Goal: Register for event/course

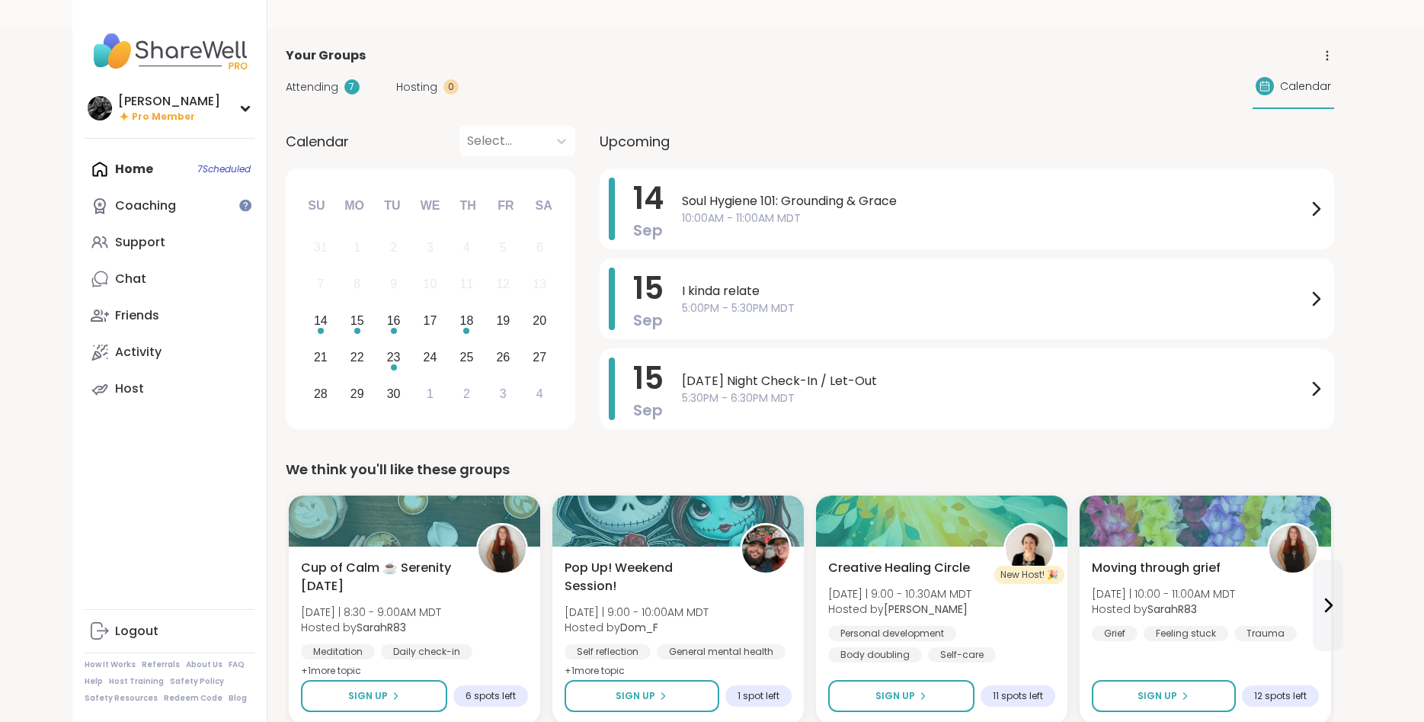
click at [1001, 571] on div "New Host! 🎉" at bounding box center [1029, 574] width 70 height 18
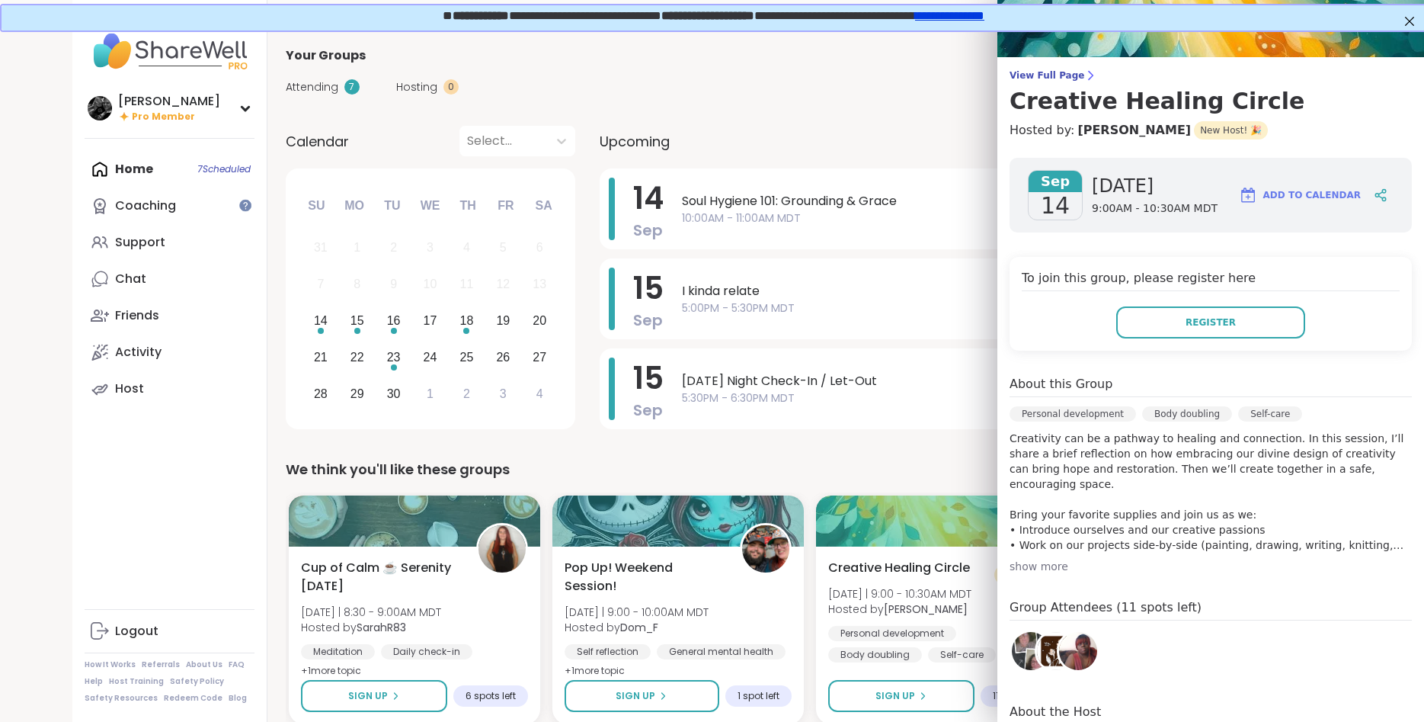
scroll to position [96, 0]
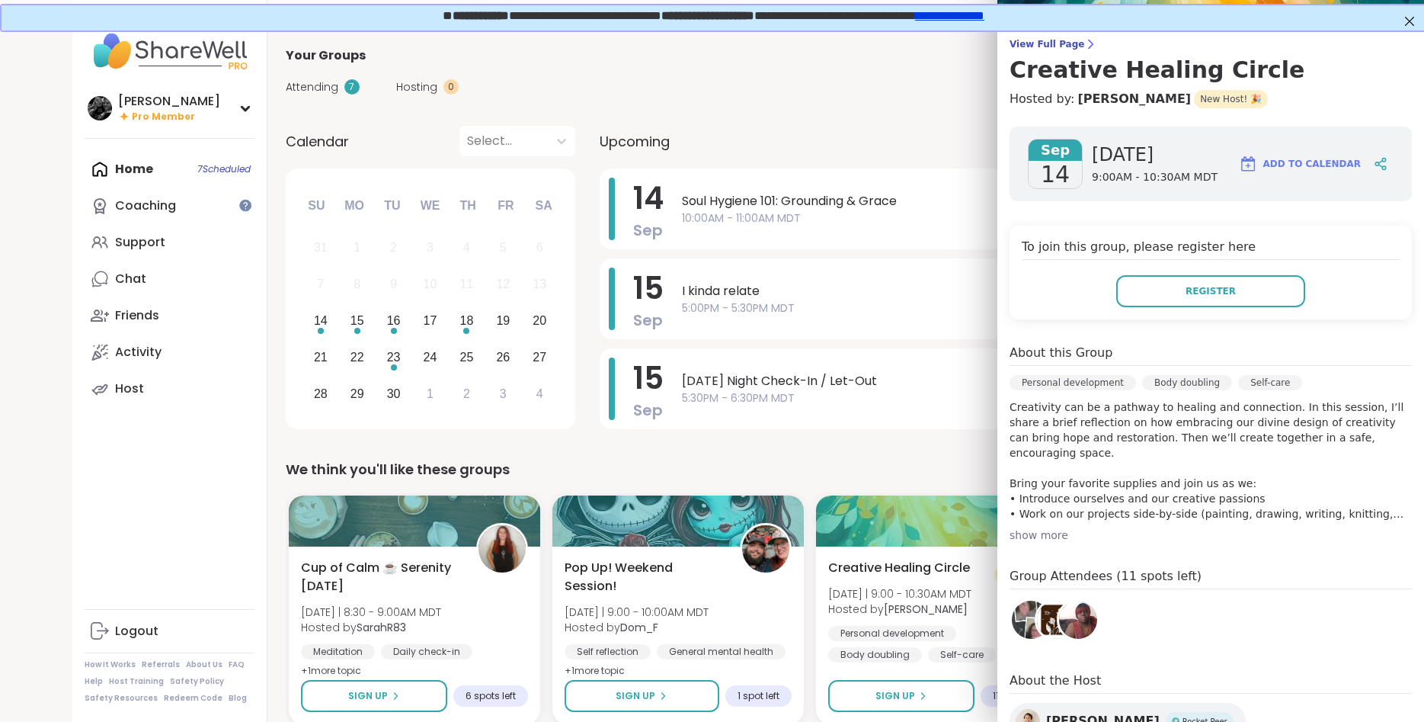
click at [908, 460] on div "We think you'll like these groups" at bounding box center [810, 469] width 1048 height 21
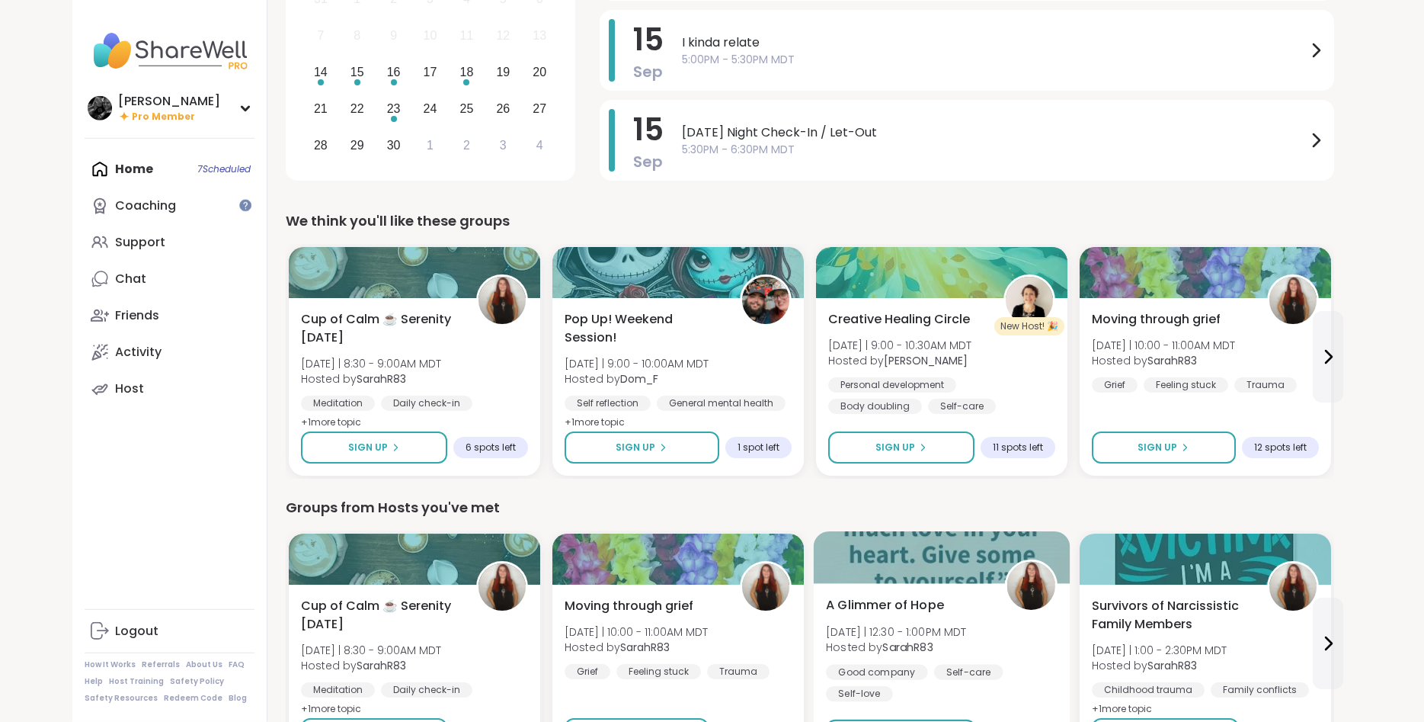
scroll to position [155, 0]
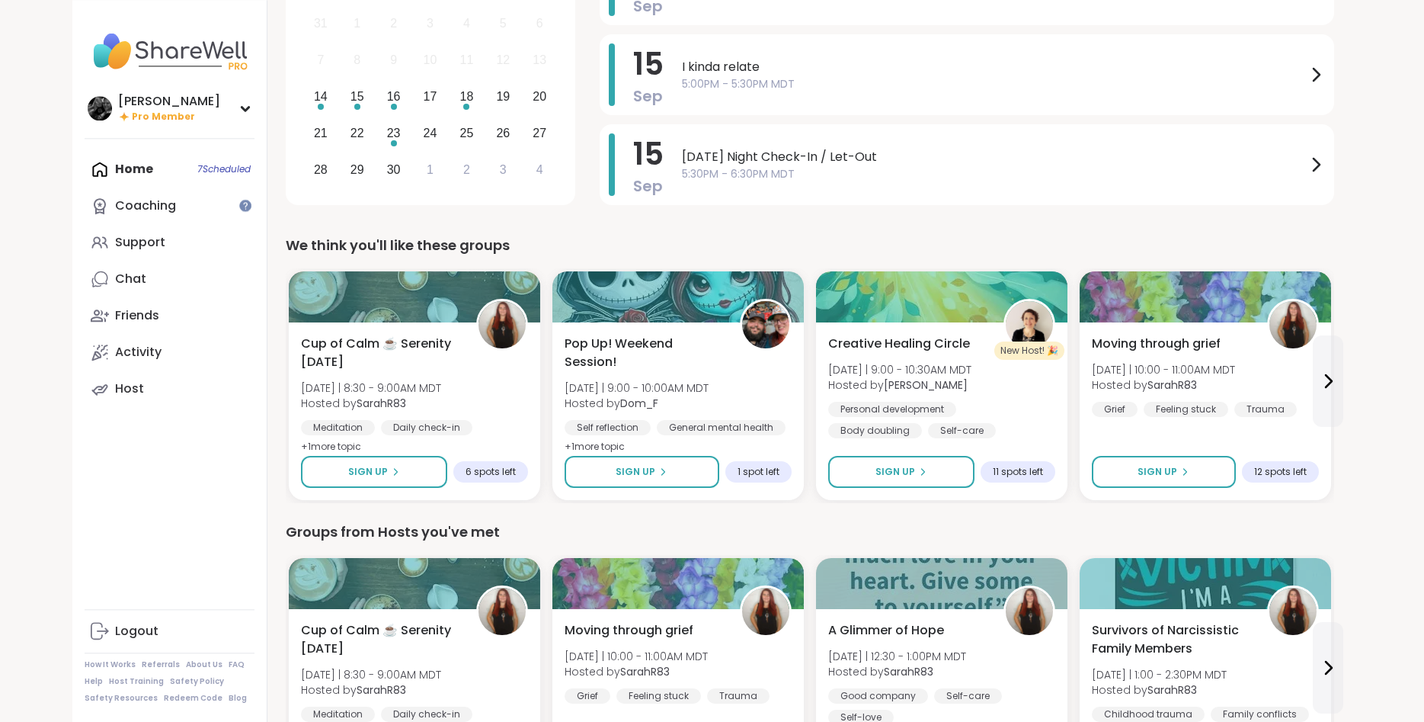
scroll to position [248, 0]
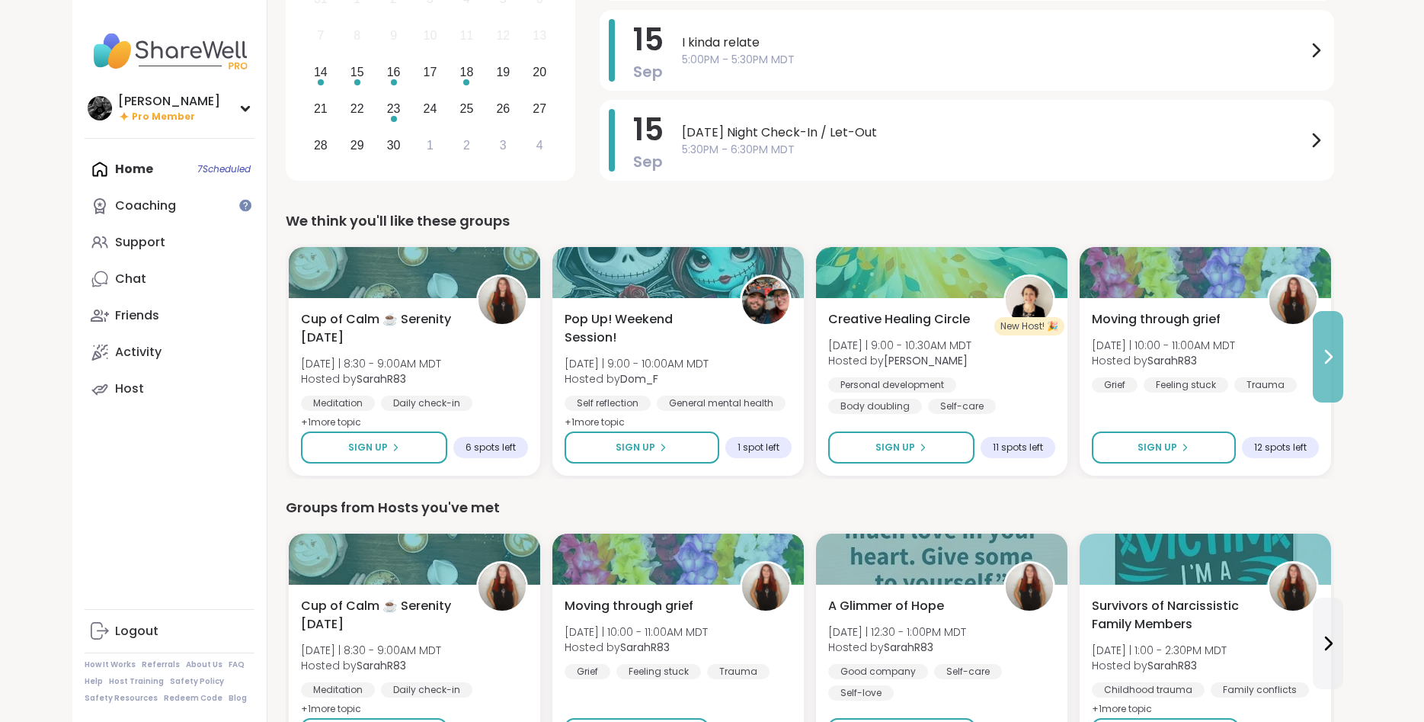
click at [1328, 360] on icon at bounding box center [1329, 356] width 6 height 12
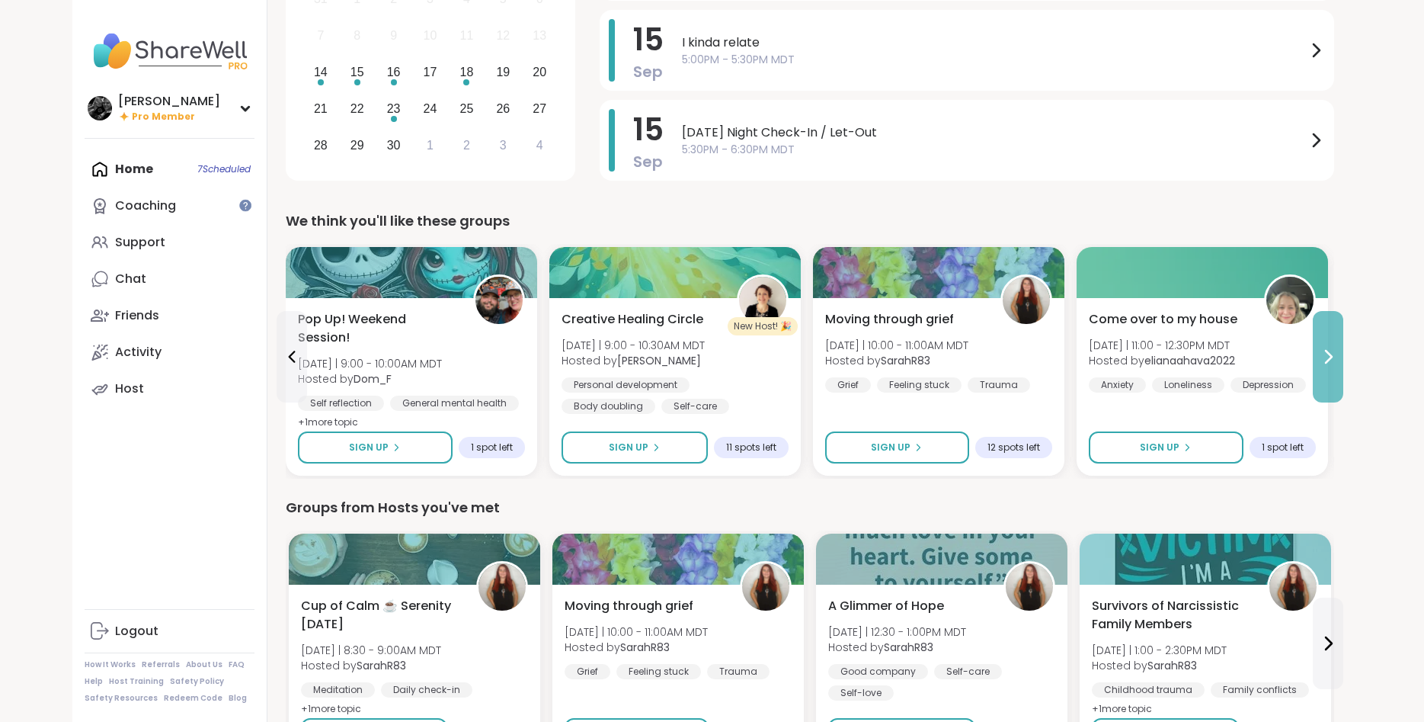
click at [1328, 360] on icon at bounding box center [1329, 356] width 6 height 12
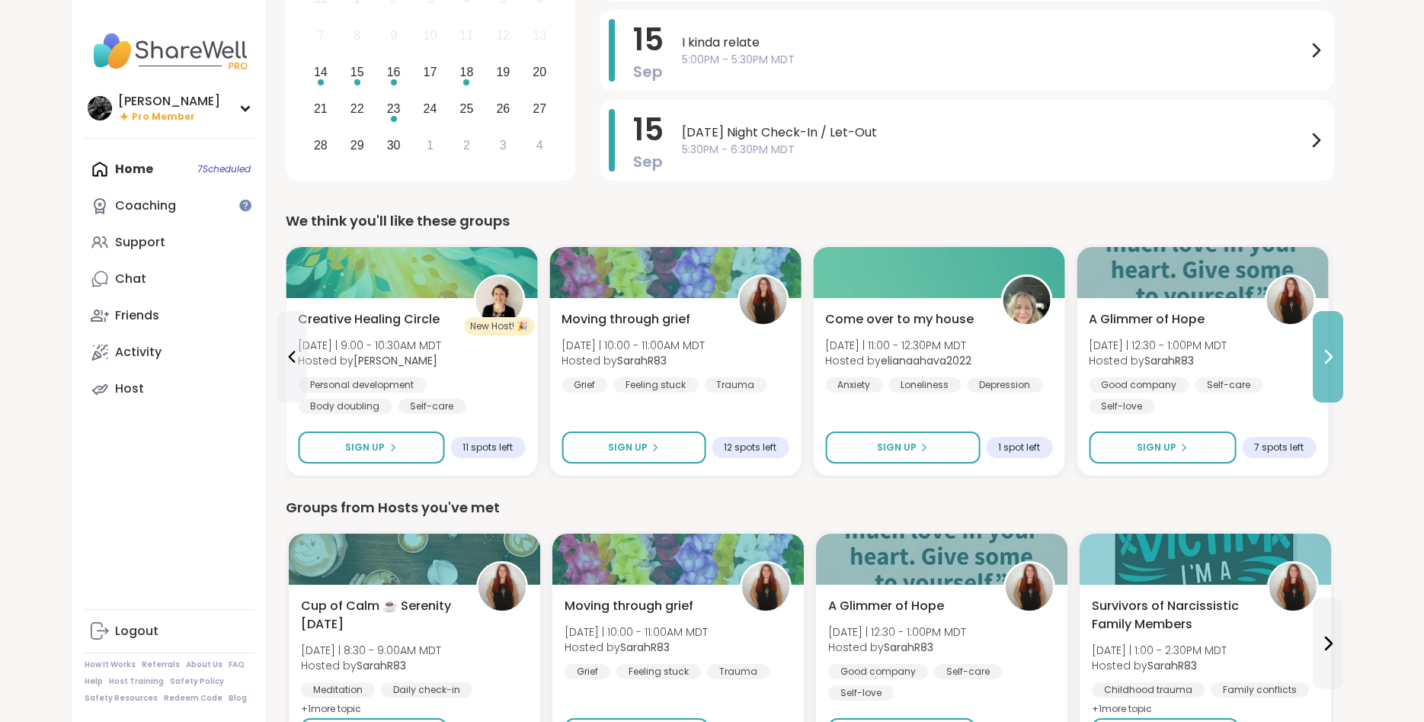
click at [1328, 360] on icon at bounding box center [1329, 356] width 6 height 12
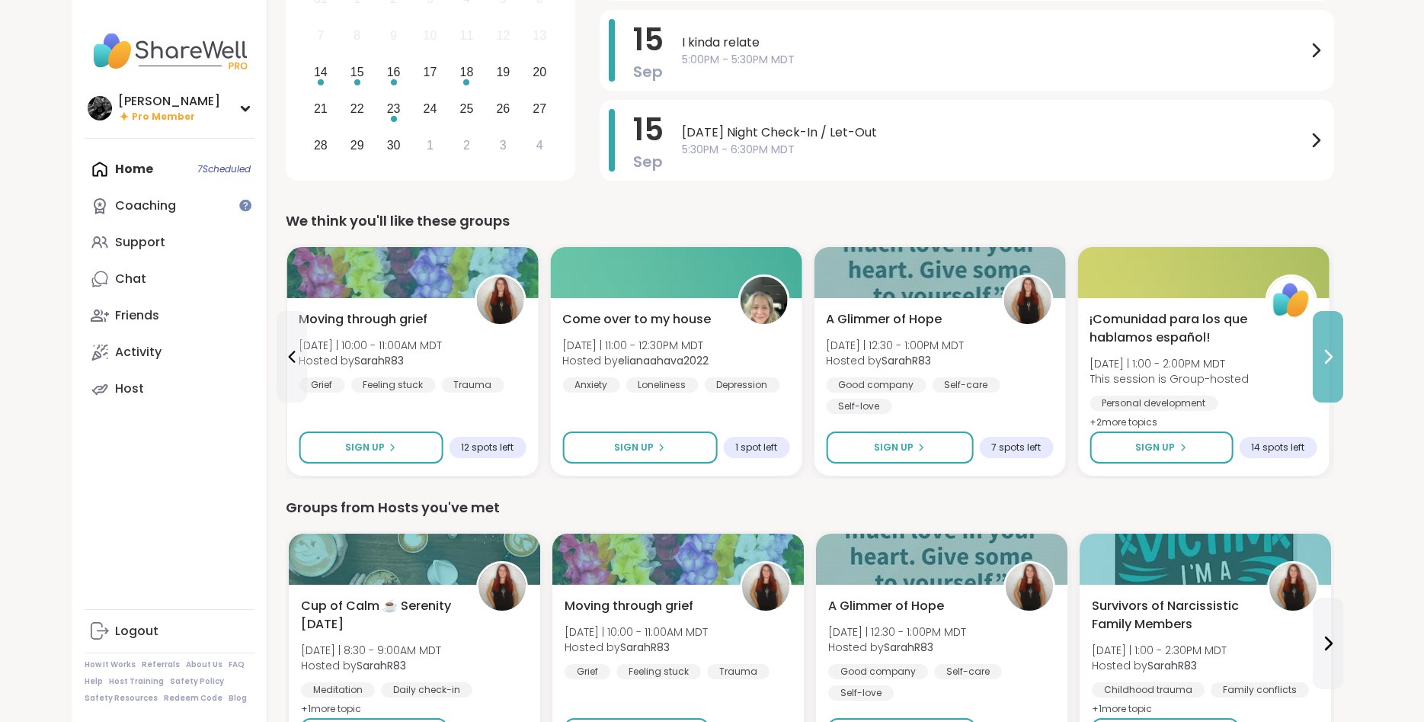
click at [1328, 360] on icon at bounding box center [1329, 356] width 6 height 12
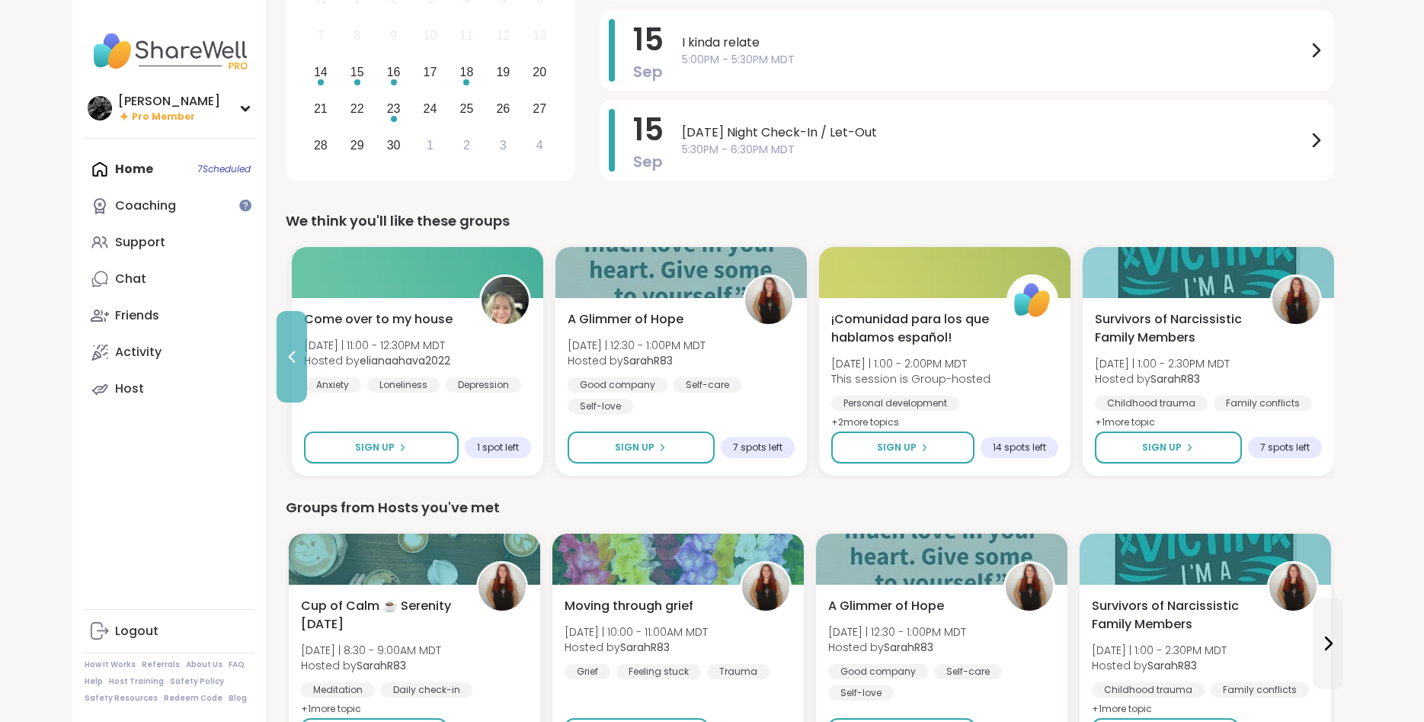
click at [293, 350] on icon at bounding box center [292, 356] width 18 height 18
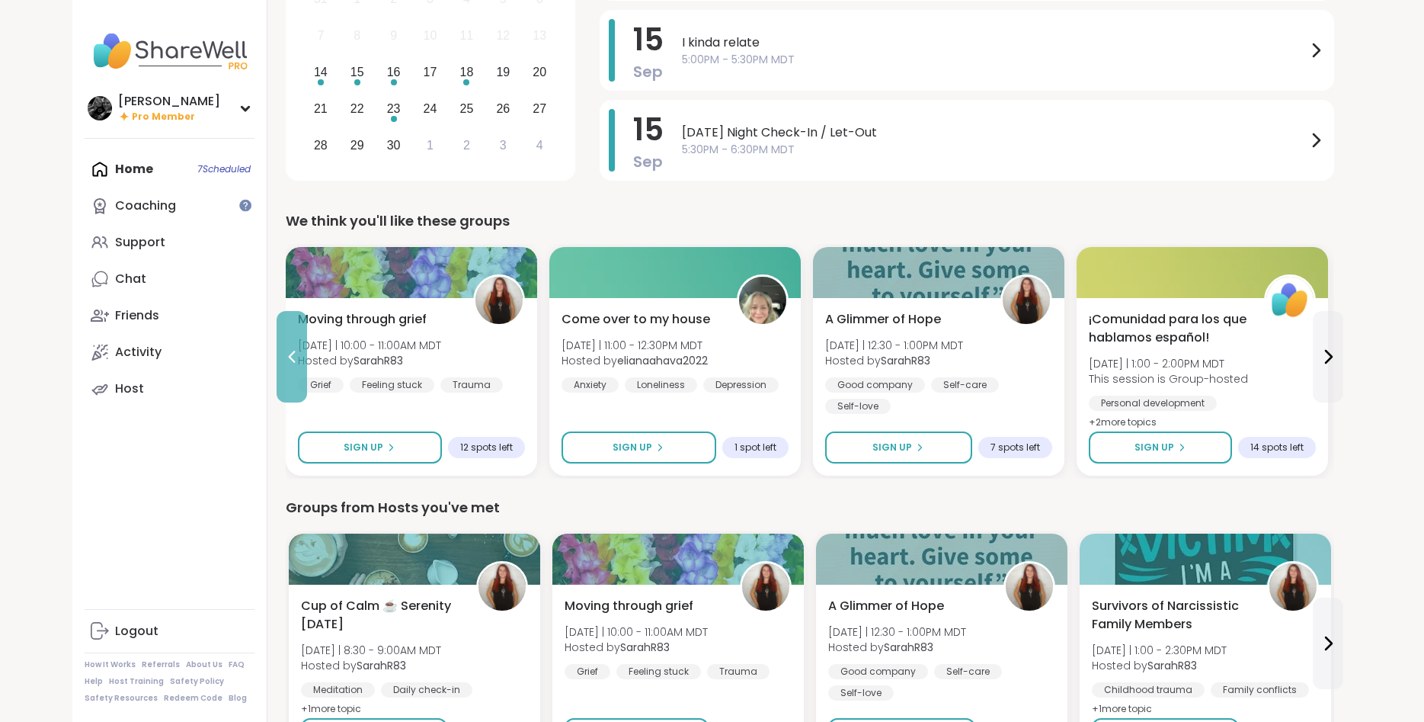
click at [293, 350] on icon at bounding box center [292, 356] width 18 height 18
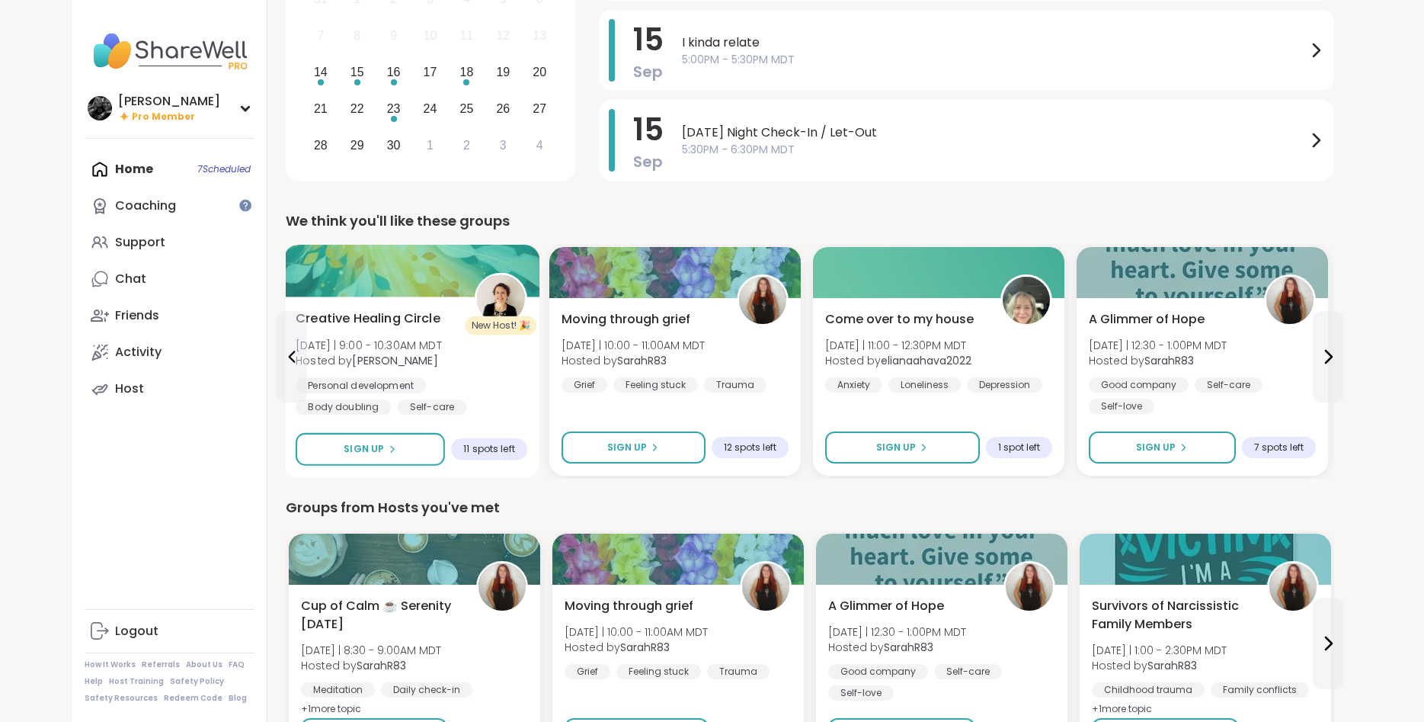
click at [463, 345] on div "Creative Healing Circle Sun 9/14 | 9:00 - 10:30AM MDT Hosted by Jenne Personal …" at bounding box center [412, 362] width 232 height 106
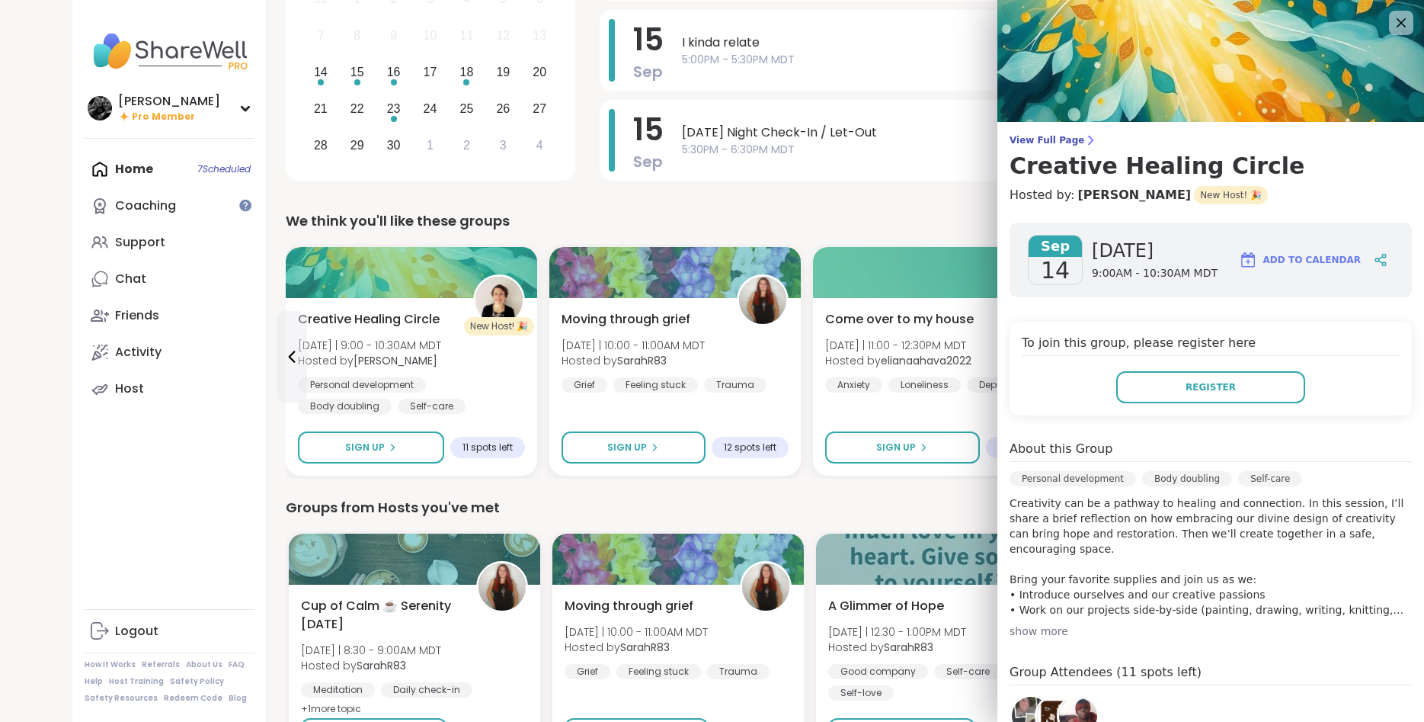
click at [1017, 629] on div "show more" at bounding box center [1211, 630] width 402 height 15
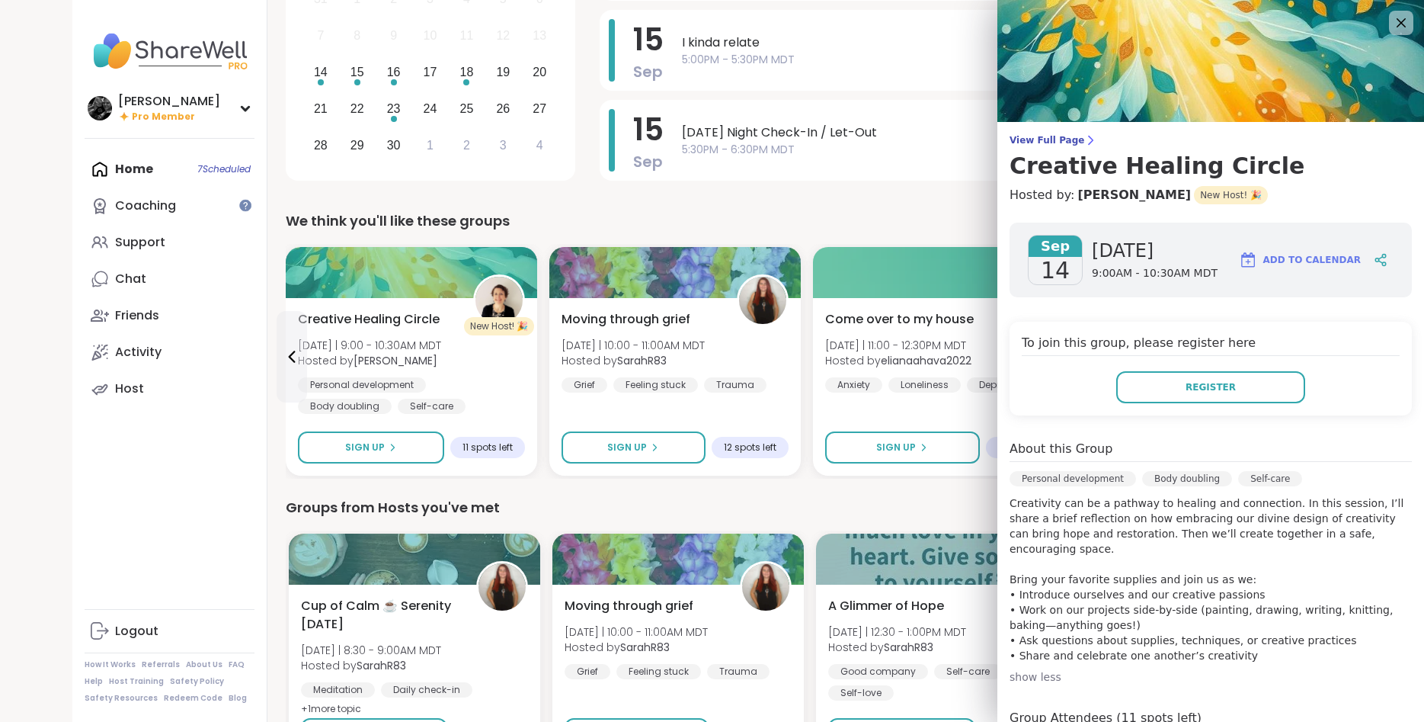
click at [814, 498] on div "Groups from Hosts you've met" at bounding box center [810, 507] width 1048 height 21
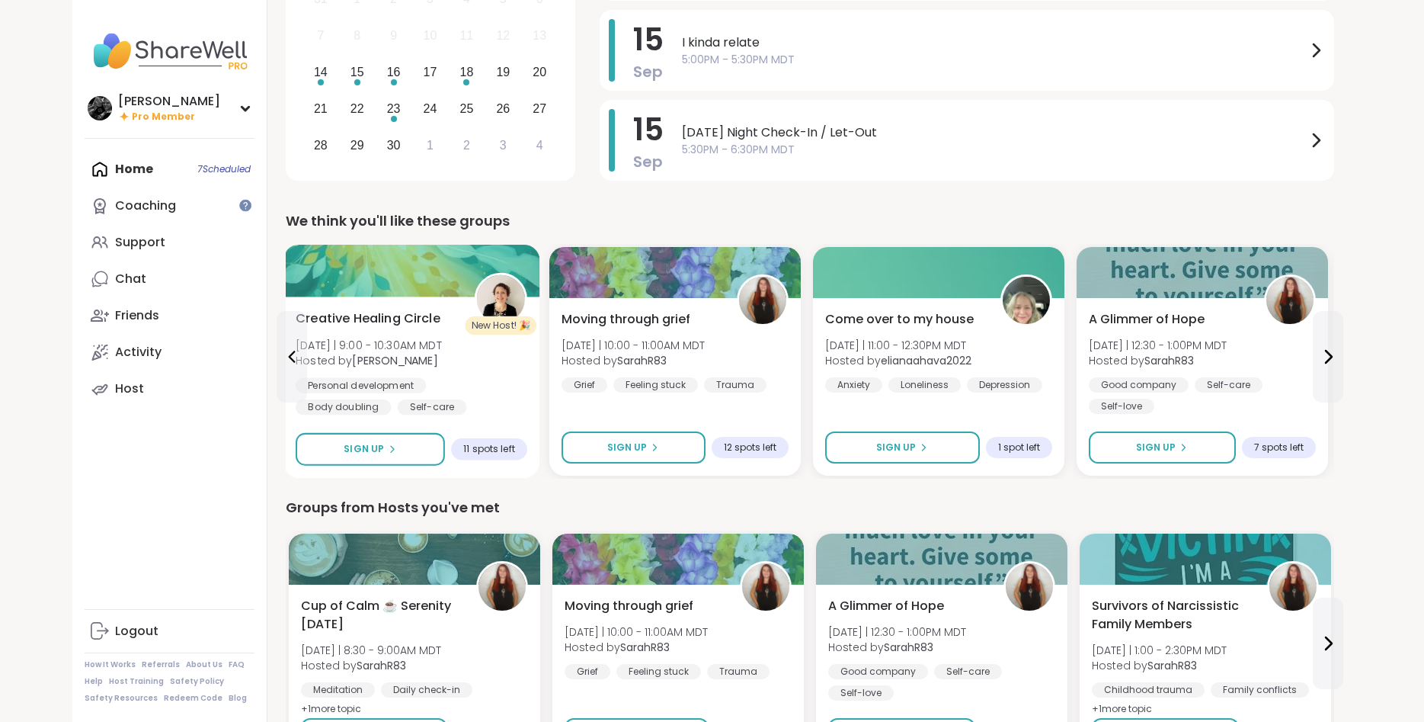
click at [501, 303] on img at bounding box center [500, 299] width 48 height 48
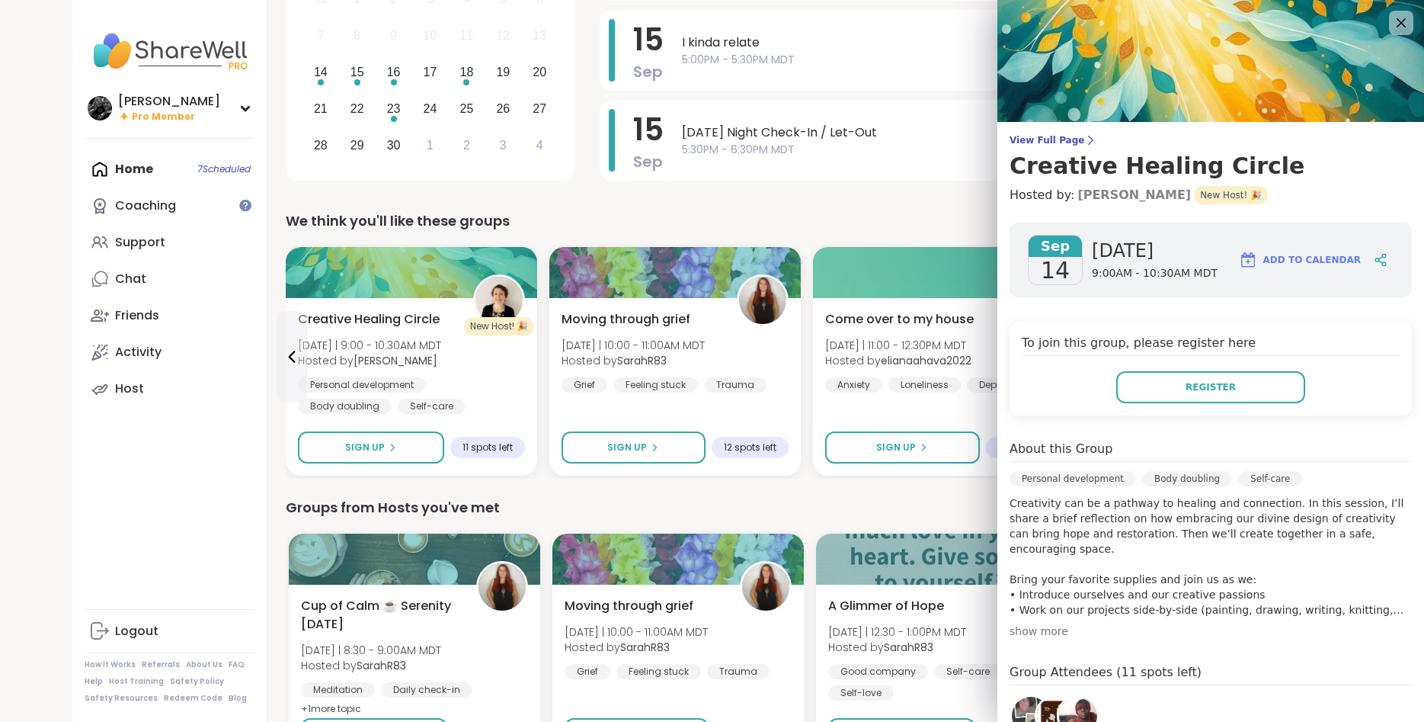
click at [1089, 190] on link "[PERSON_NAME]" at bounding box center [1134, 195] width 114 height 18
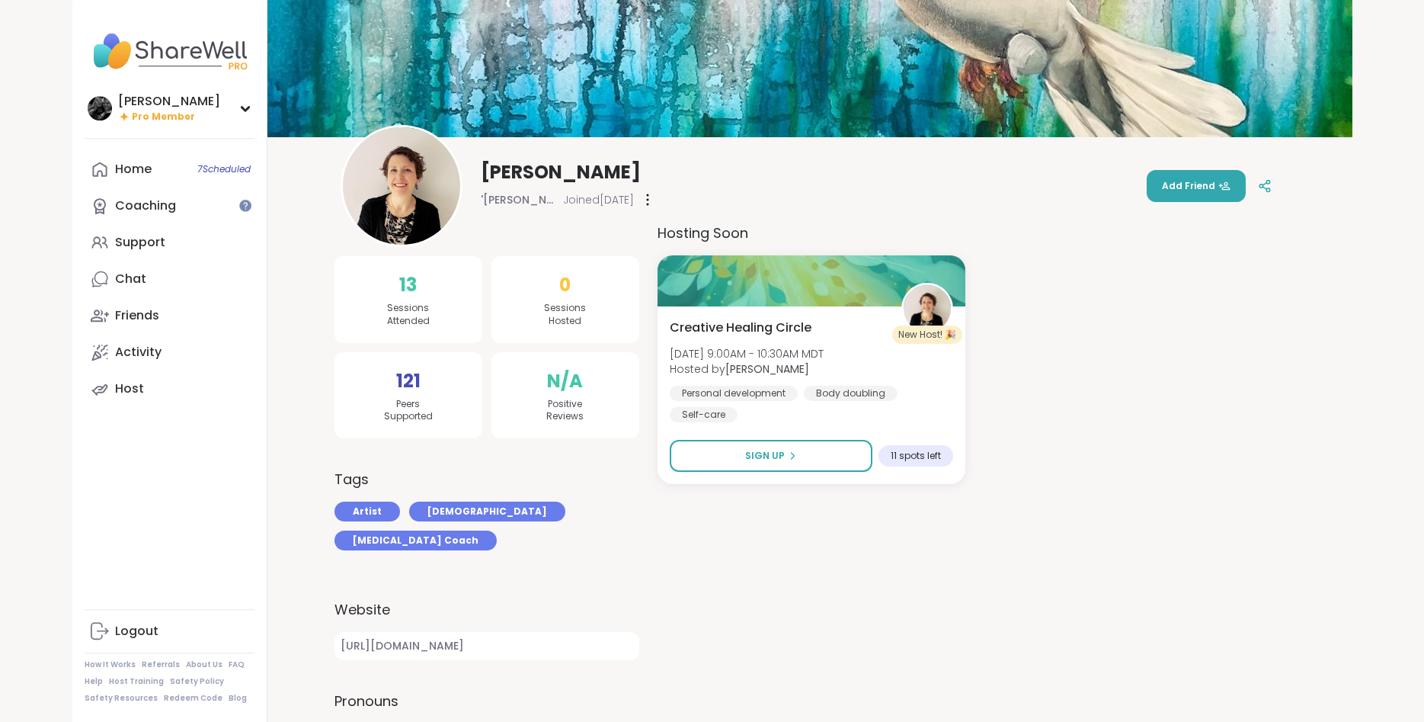
scroll to position [78, 0]
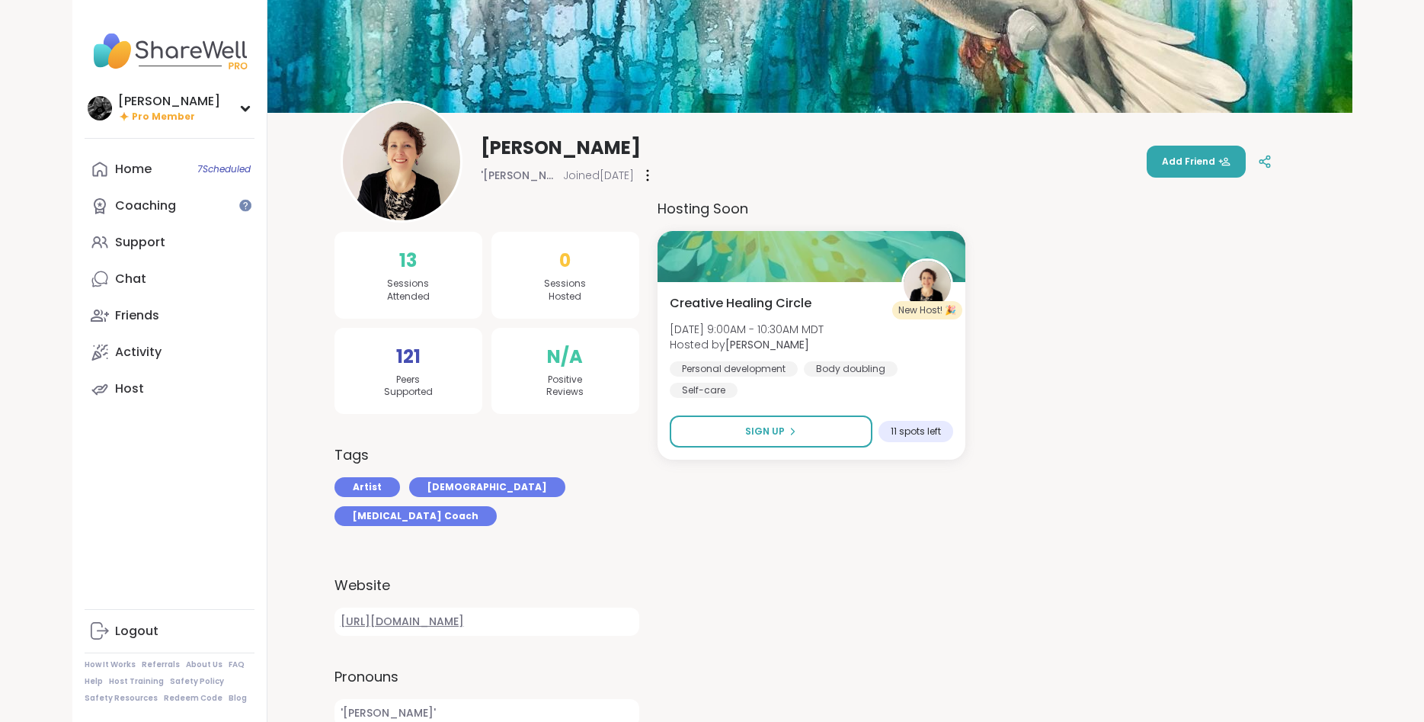
click at [478, 607] on link "[URL][DOMAIN_NAME]" at bounding box center [486, 621] width 305 height 28
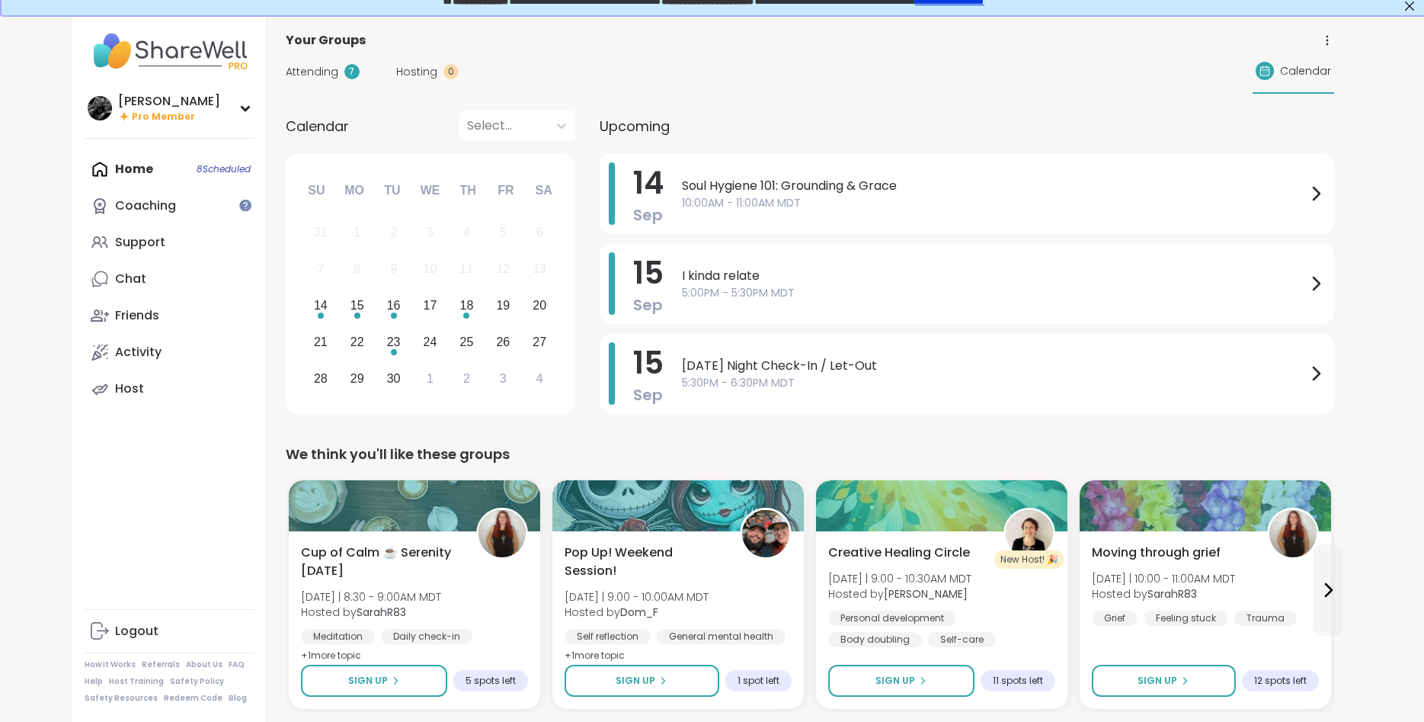
scroll to position [43, 0]
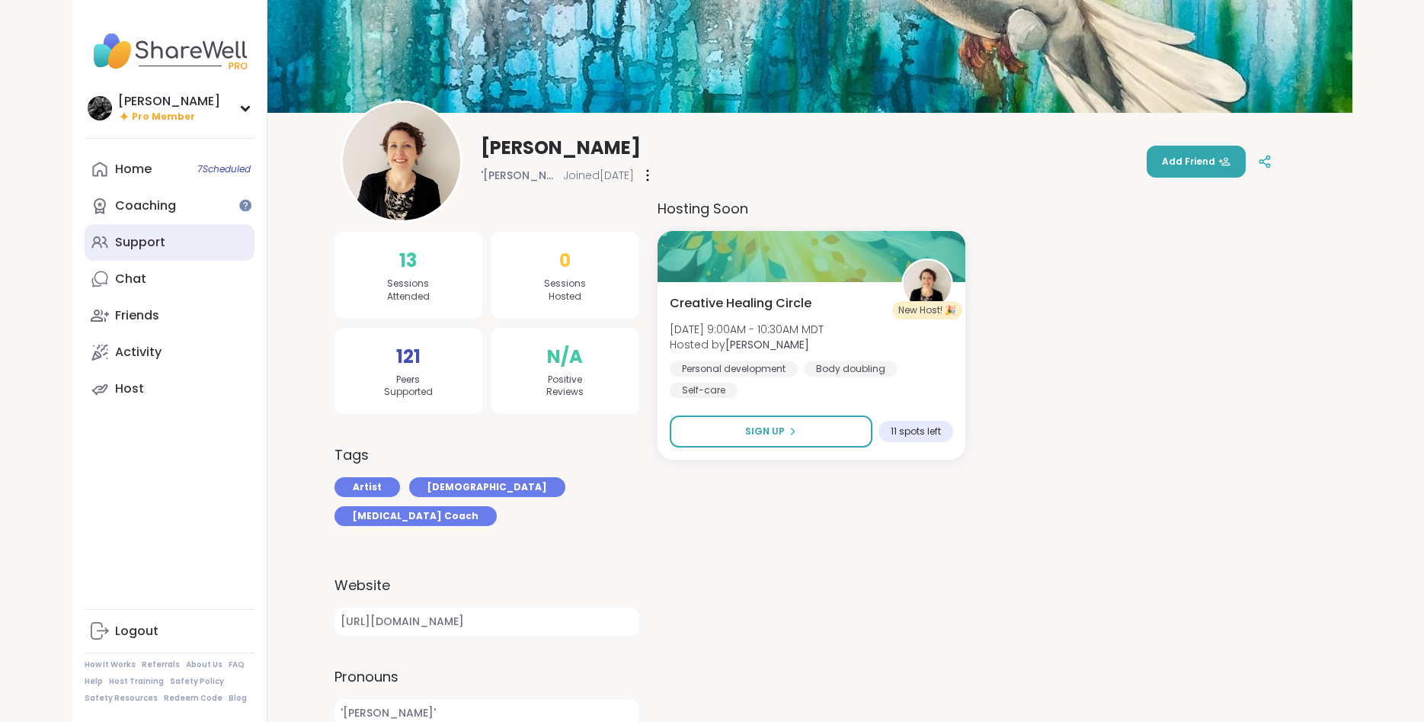
click at [156, 245] on div "Support" at bounding box center [140, 242] width 50 height 17
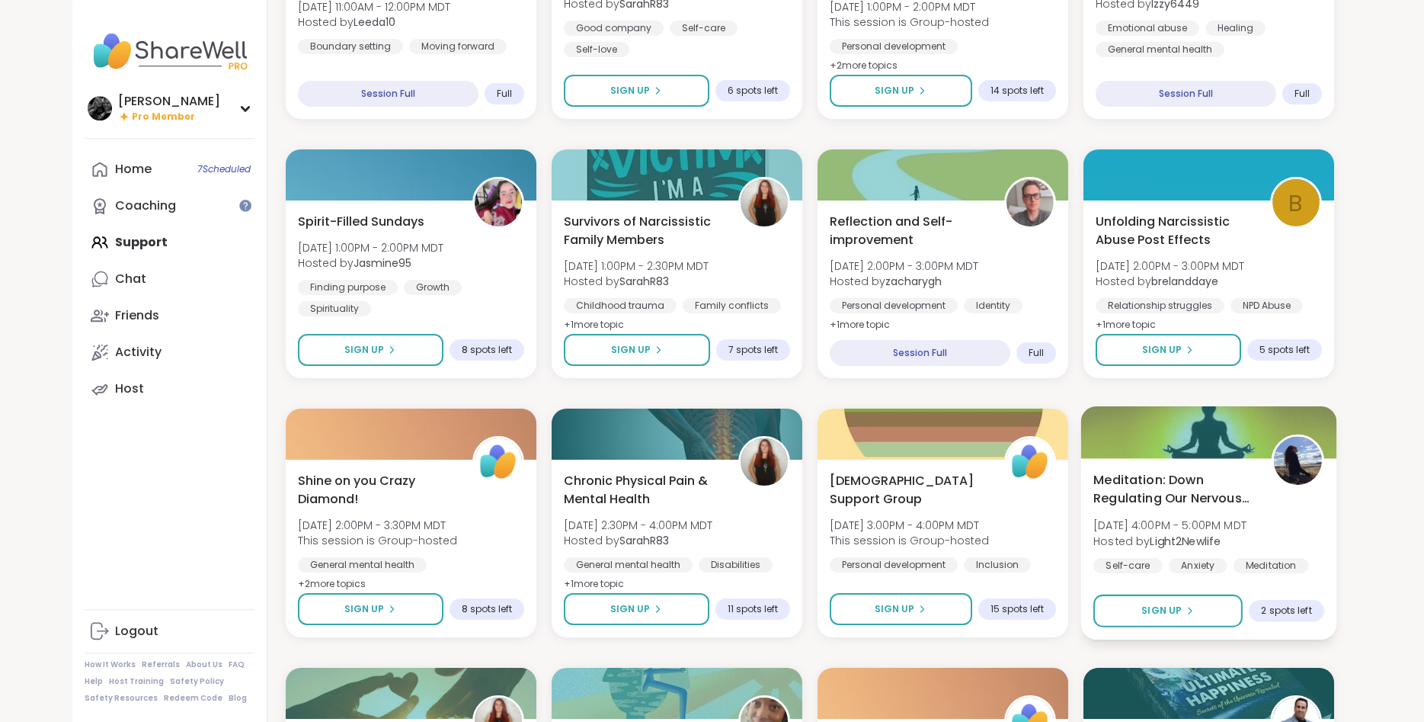
scroll to position [1010, 0]
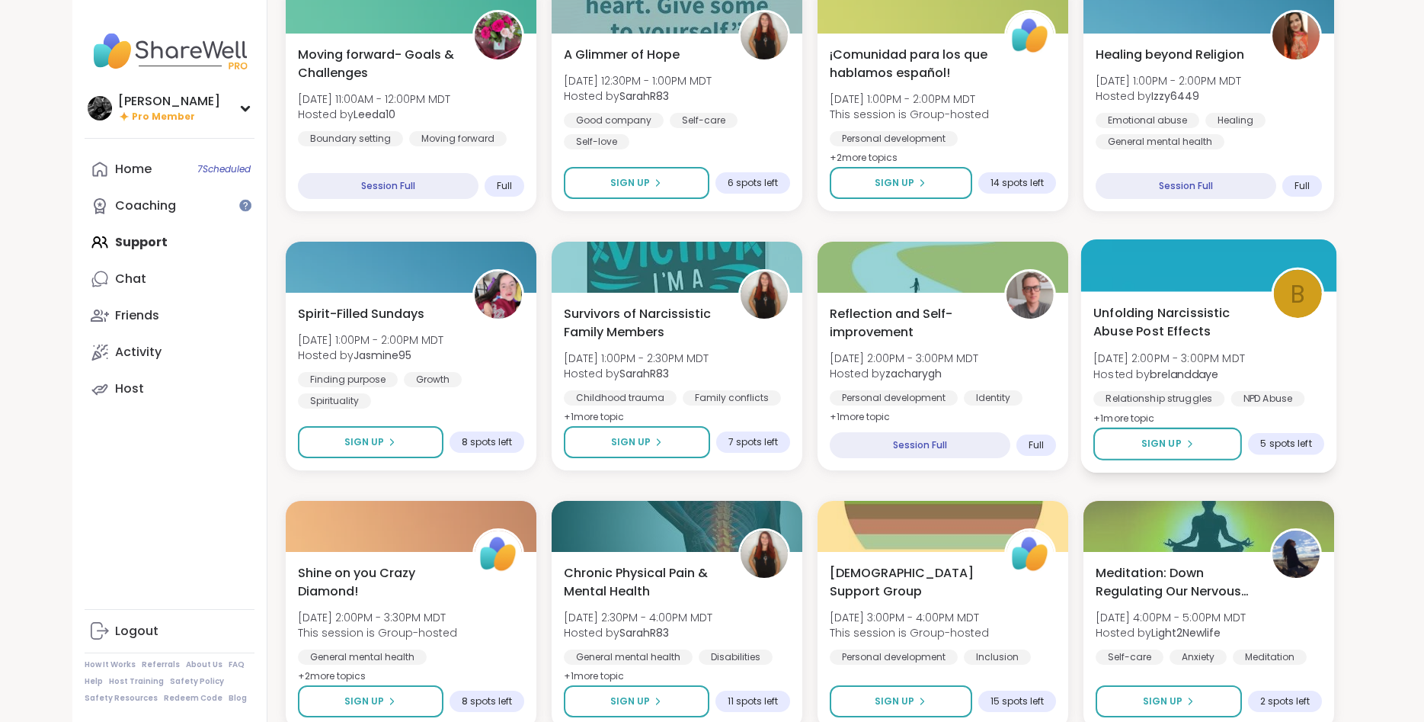
click at [1289, 350] on div "Unfolding Narcissistic Abuse Post Effects Sun, Sep 14 | 2:00PM - 3:00PM MDT Hos…" at bounding box center [1208, 365] width 231 height 124
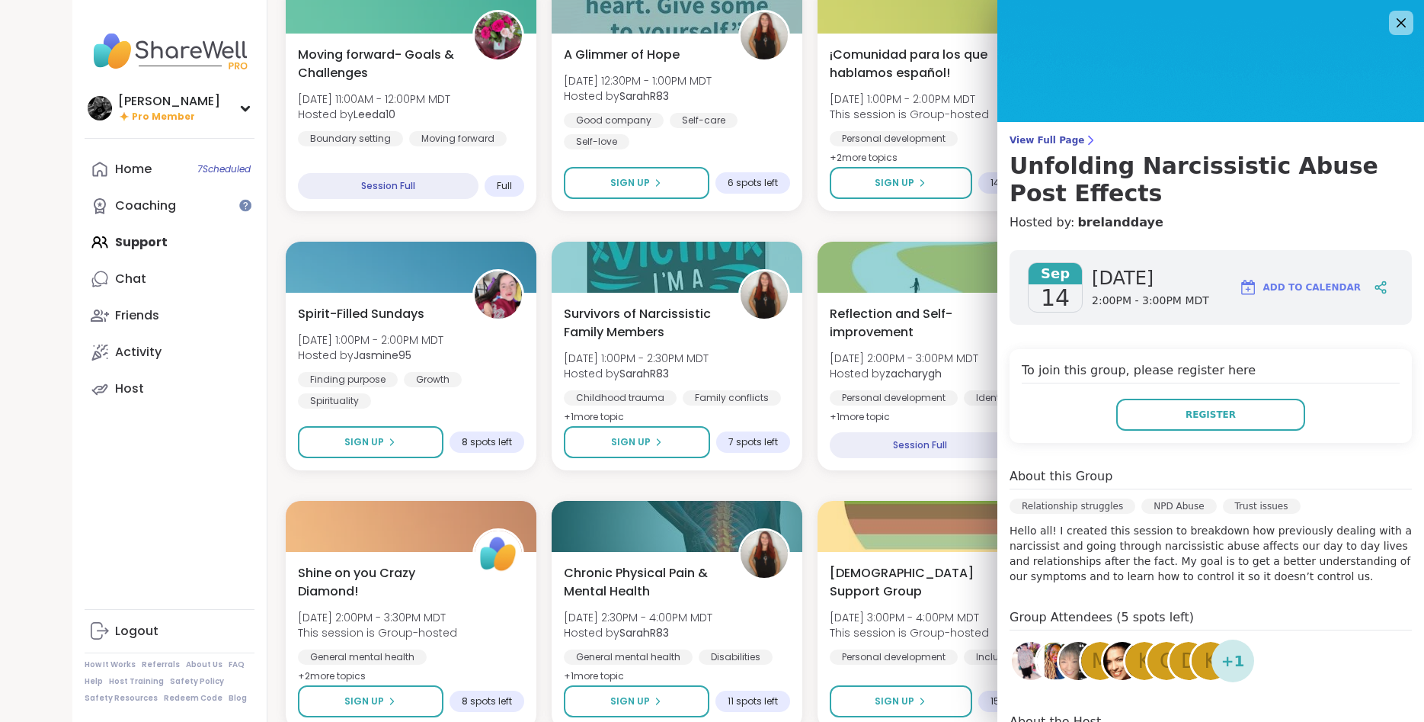
click at [1269, 568] on p "Hello all! I created this session to breakdown how previously dealing with a na…" at bounding box center [1211, 553] width 402 height 61
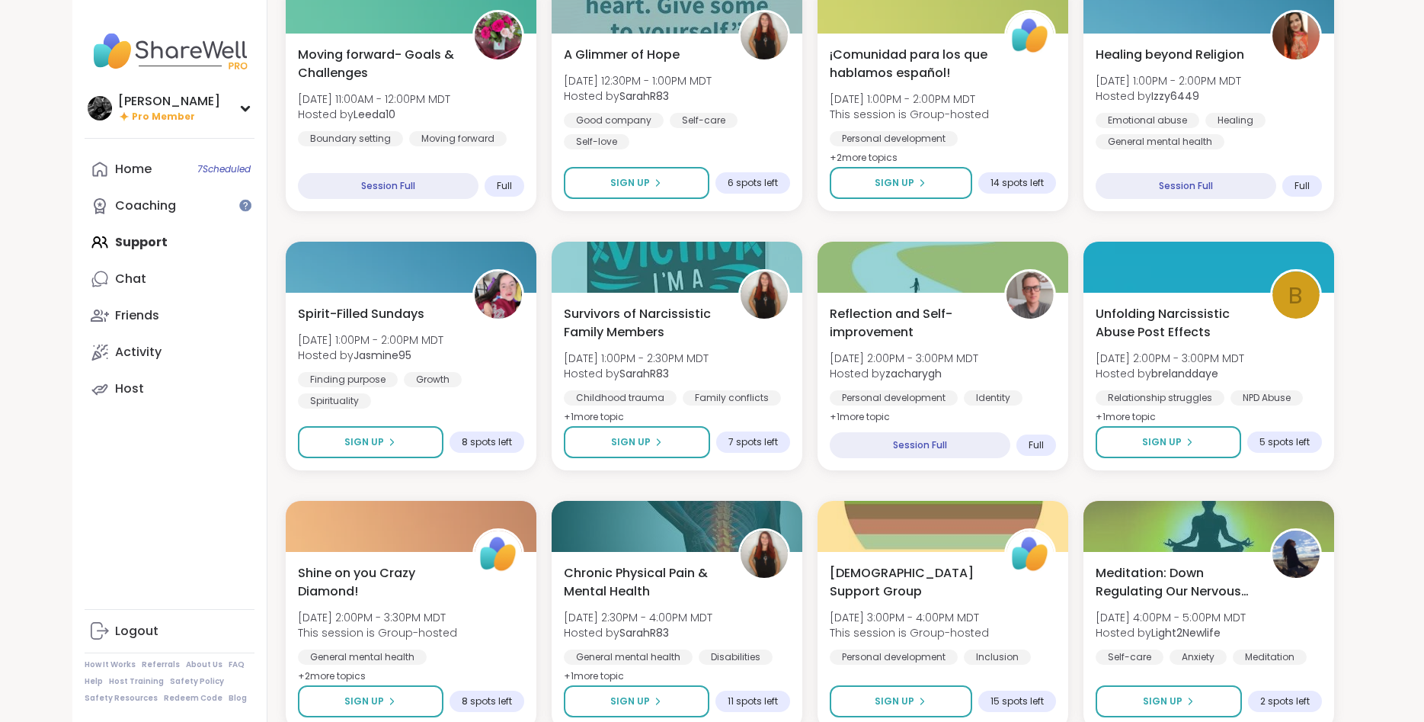
click at [851, 222] on div "Good mornings, Goal and Gratitude's Sun, Sep 14 | 7:00AM - 8:30AM MDT Hosted by…" at bounding box center [810, 355] width 1048 height 2301
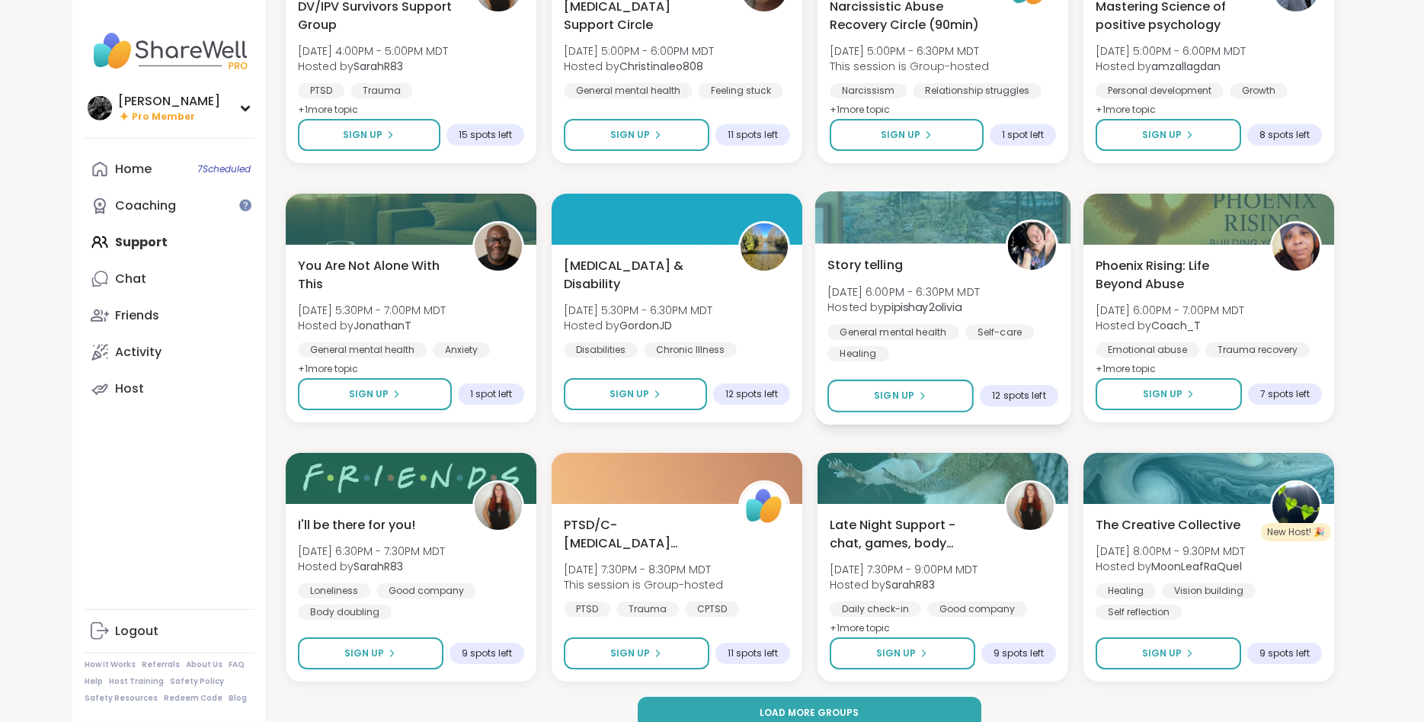
scroll to position [1857, 0]
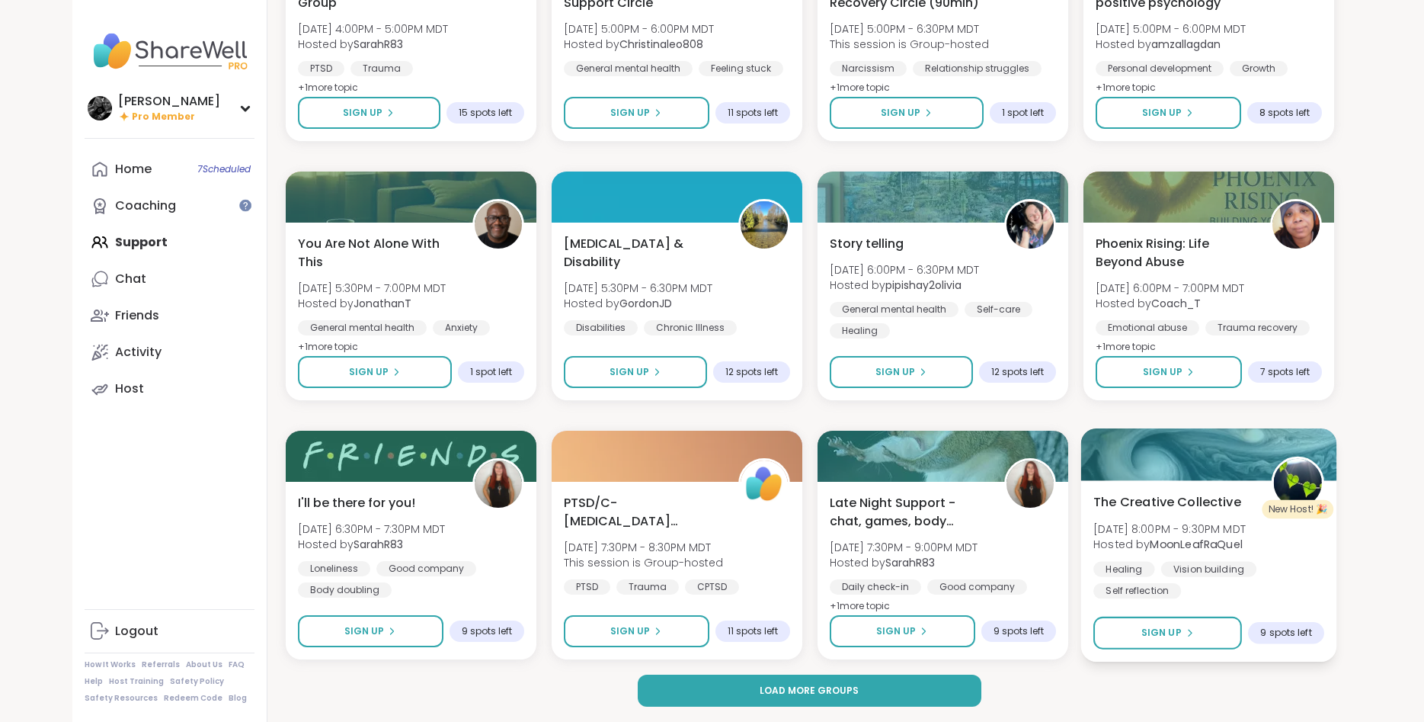
click at [1294, 547] on div "The Creative Collective Sun, Sep 14 | 8:00PM - 9:30PM MDT Hosted by MoonLeafRaQ…" at bounding box center [1208, 545] width 231 height 106
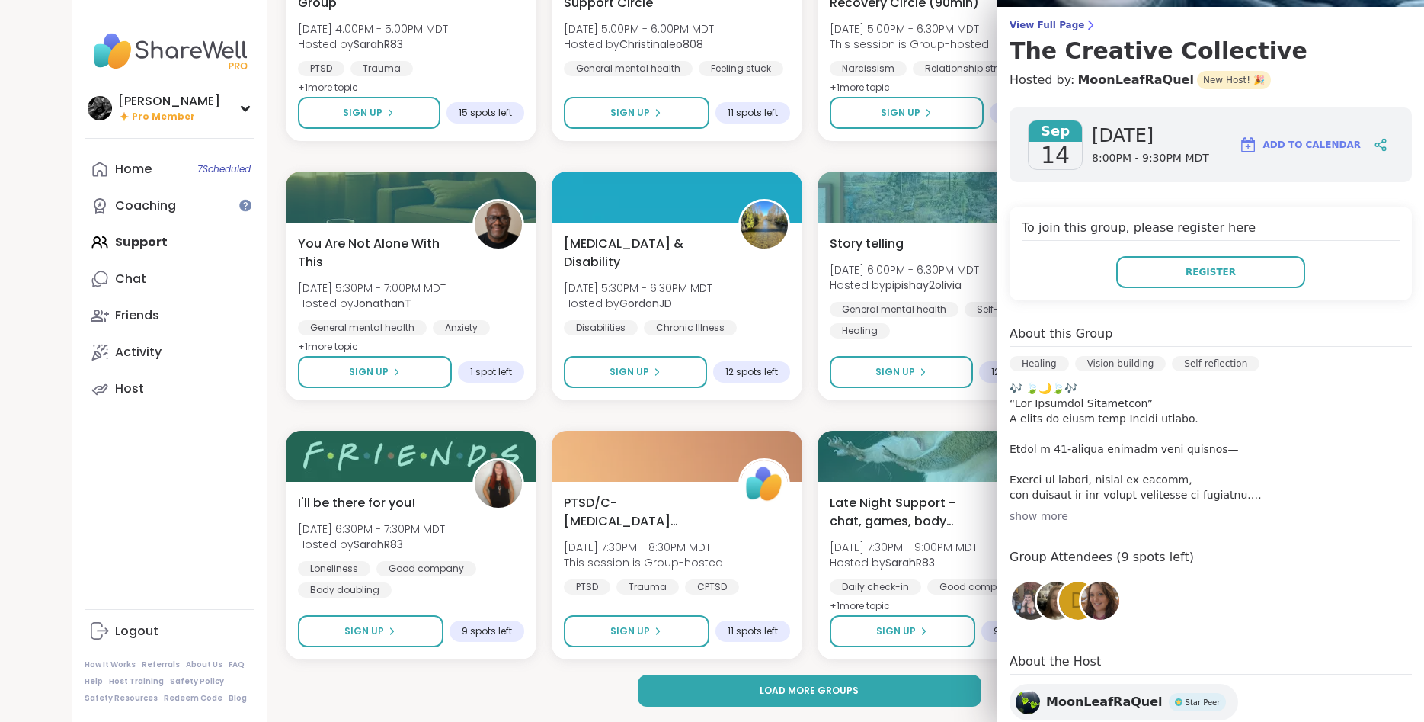
scroll to position [171, 0]
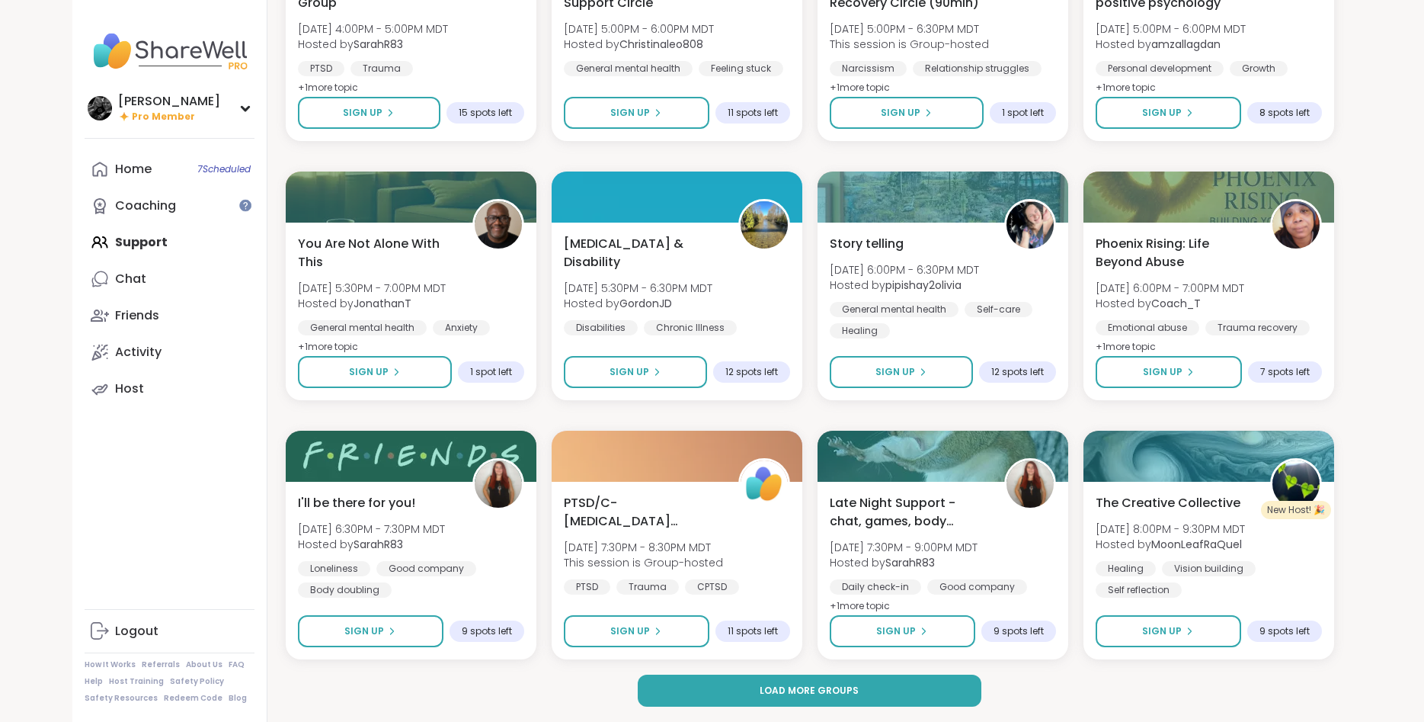
click at [745, 520] on div "PTSD/C-PTSD Support Group Sun, Sep 14 | 7:30PM - 8:30PM MDT This session is Gro…" at bounding box center [677, 543] width 231 height 103
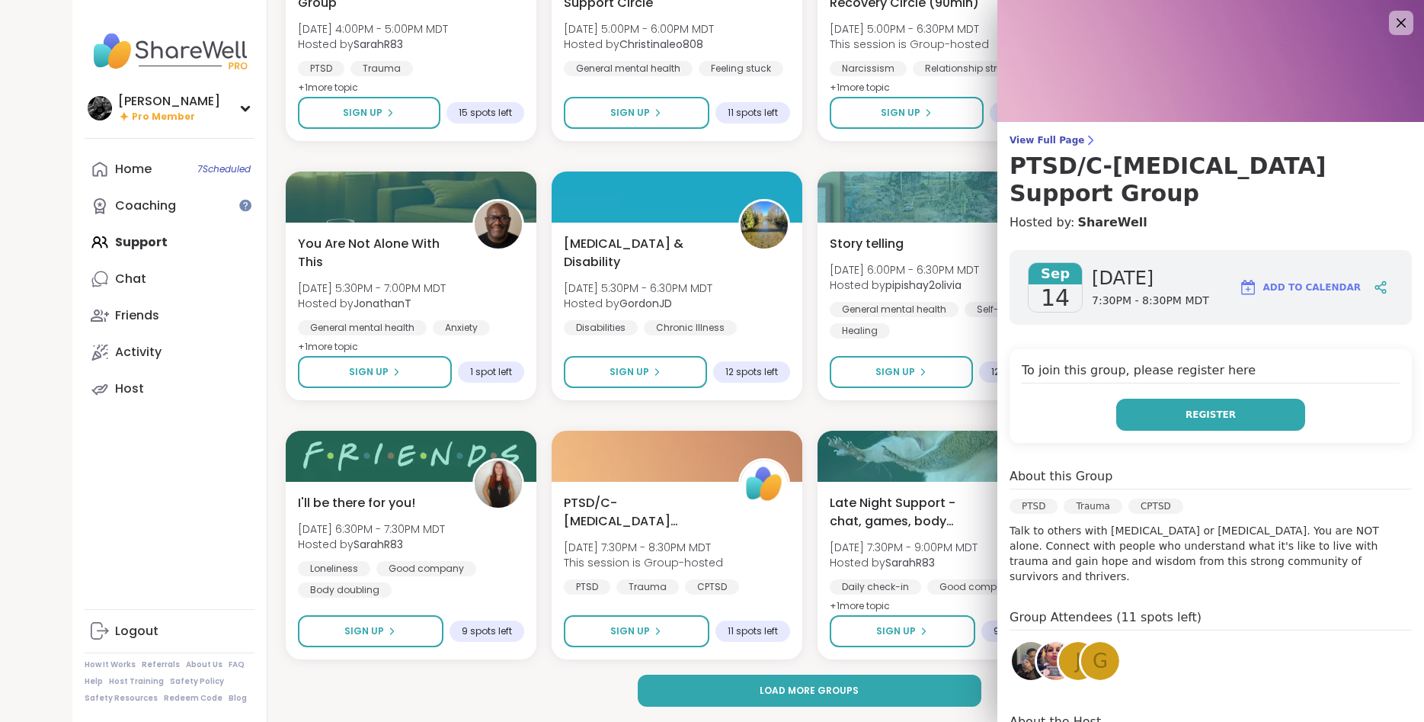
click at [1238, 398] on button "Register" at bounding box center [1210, 414] width 189 height 32
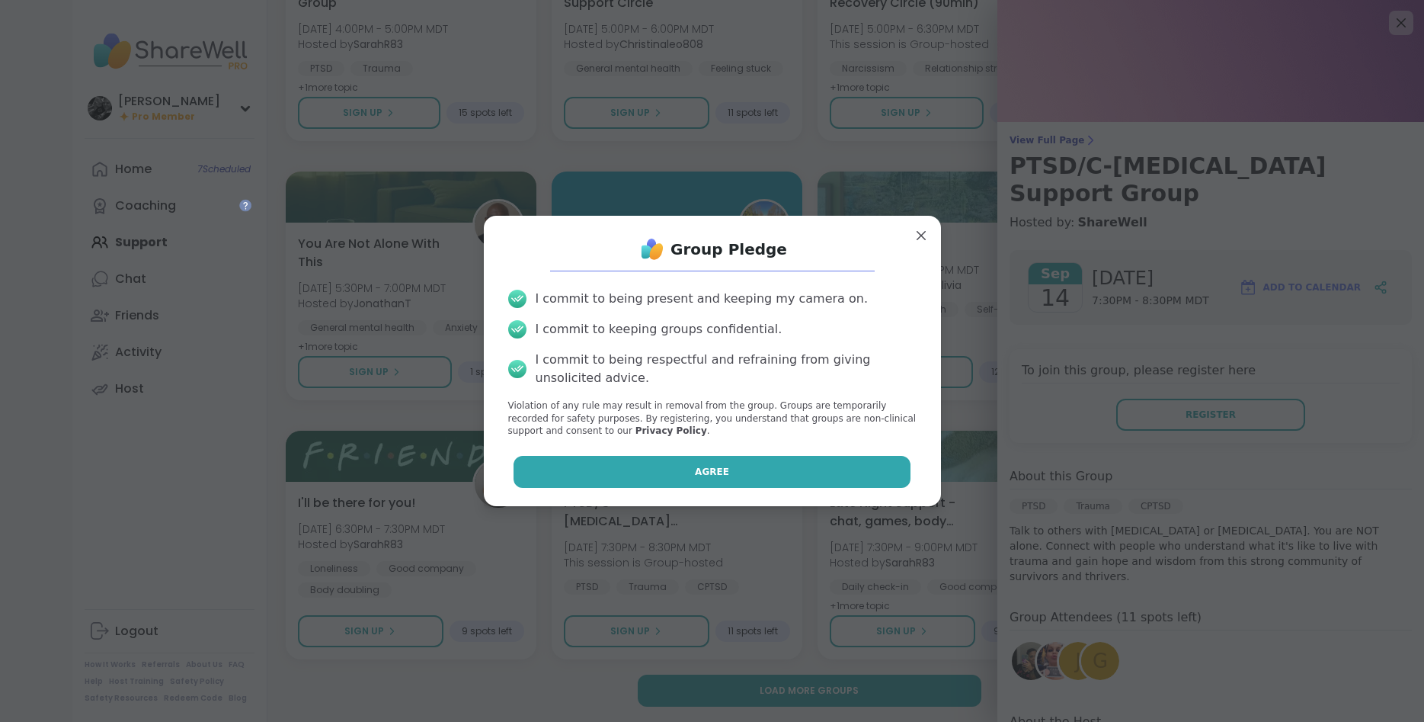
click at [816, 472] on button "Agree" at bounding box center [712, 472] width 397 height 32
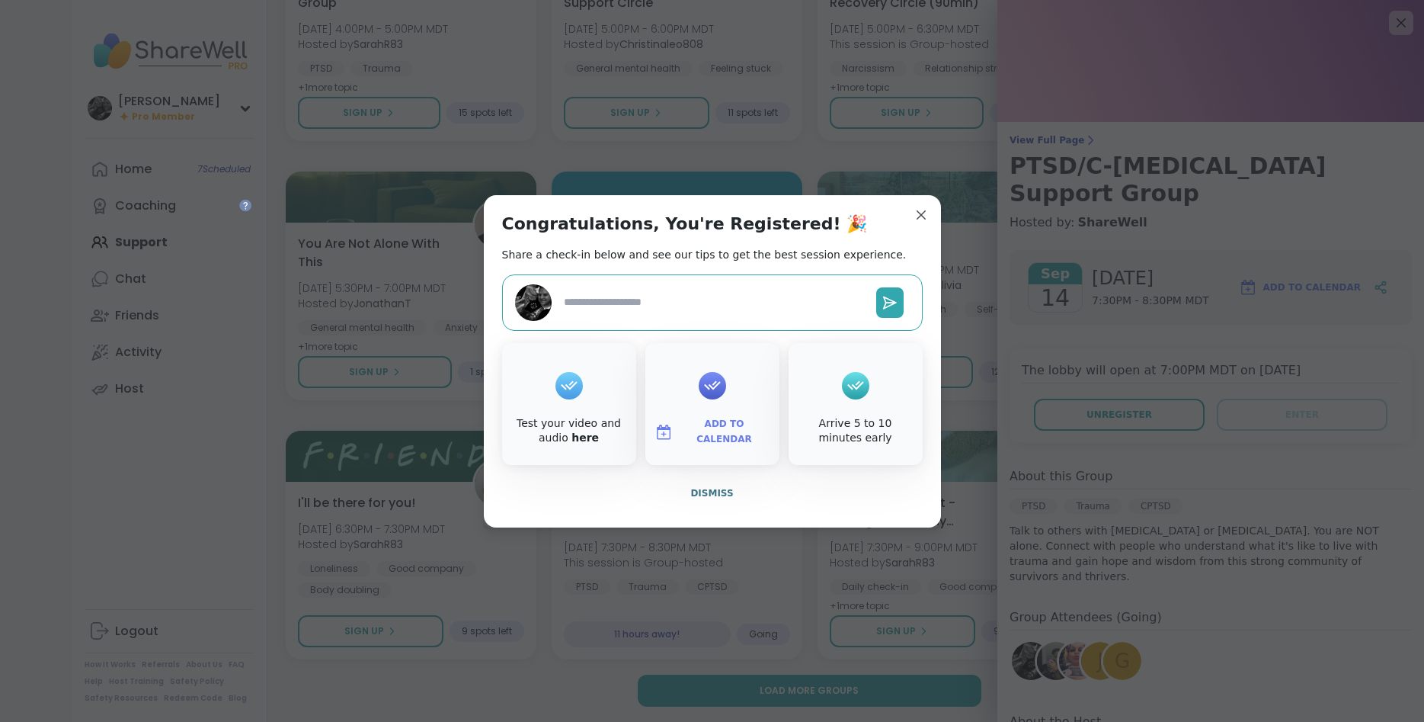
type textarea "*"
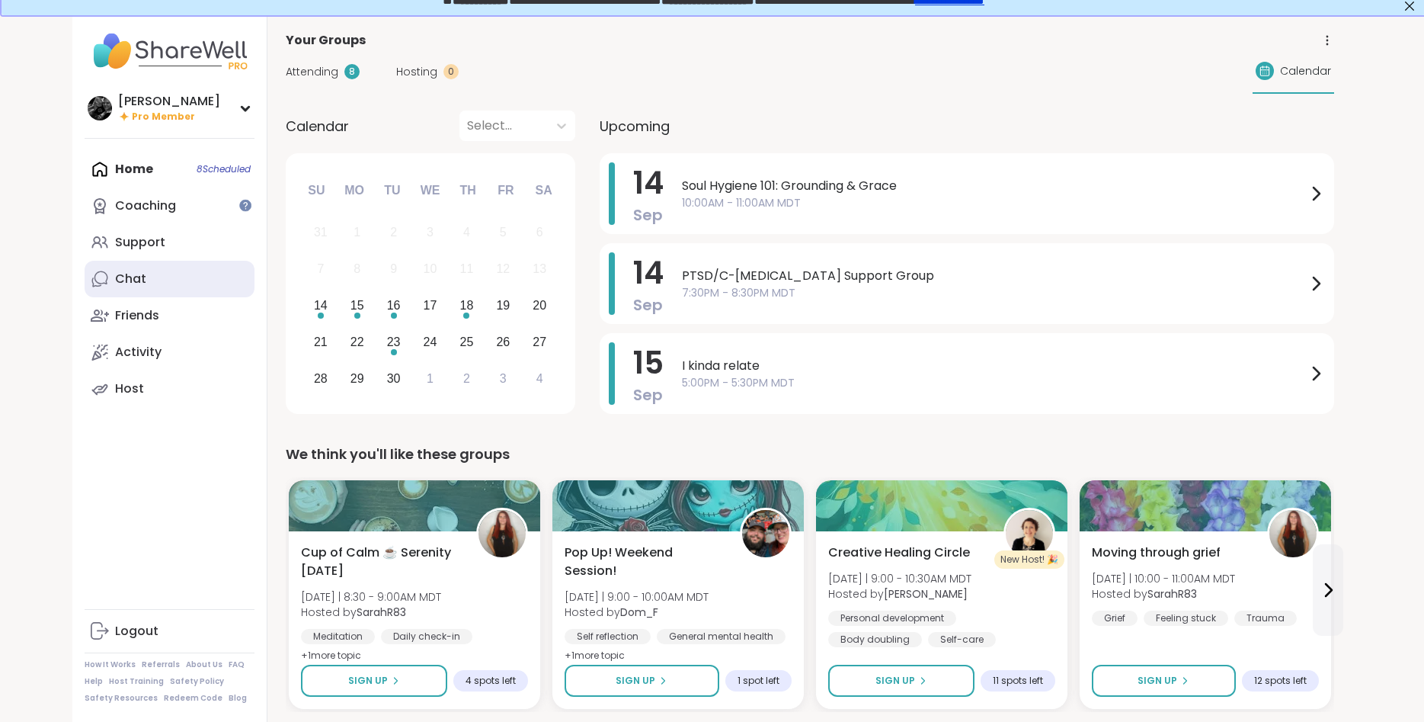
click at [158, 274] on link "Chat" at bounding box center [170, 279] width 170 height 37
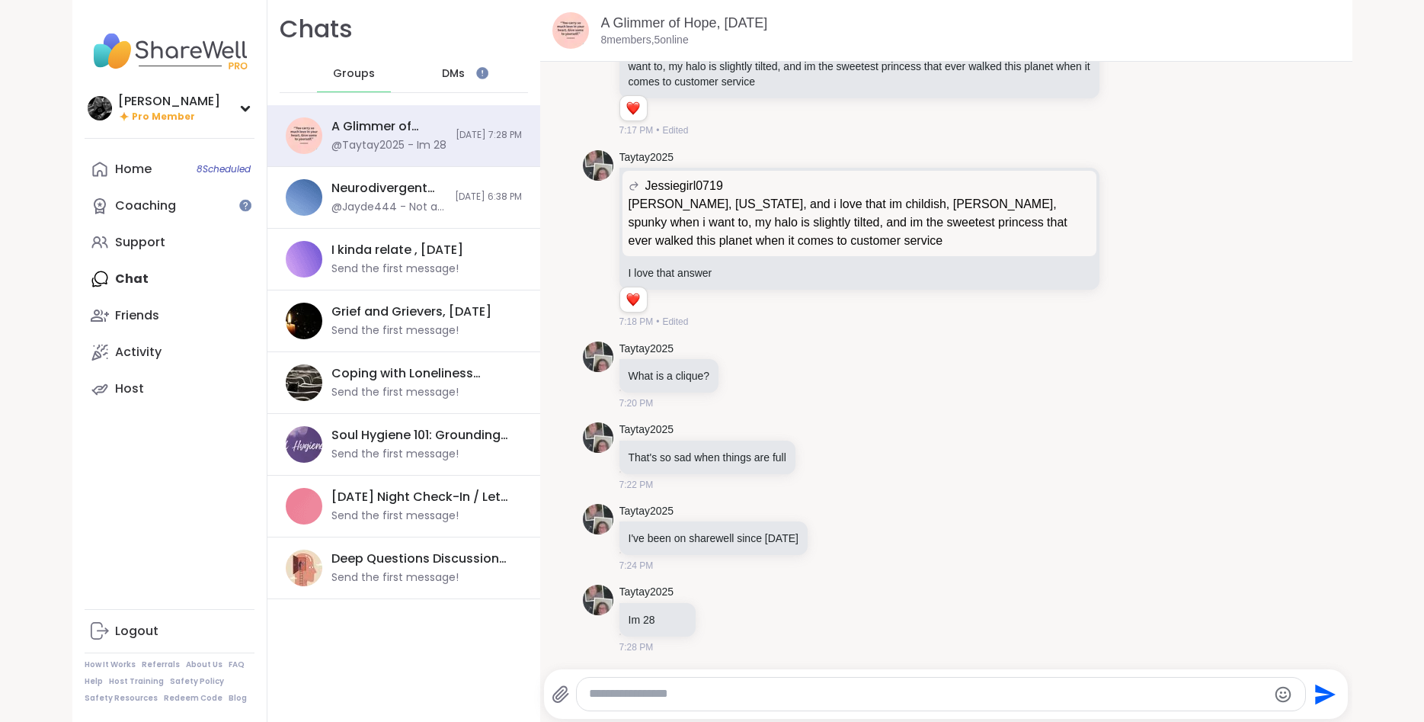
click at [440, 78] on div "DMs" at bounding box center [453, 74] width 75 height 37
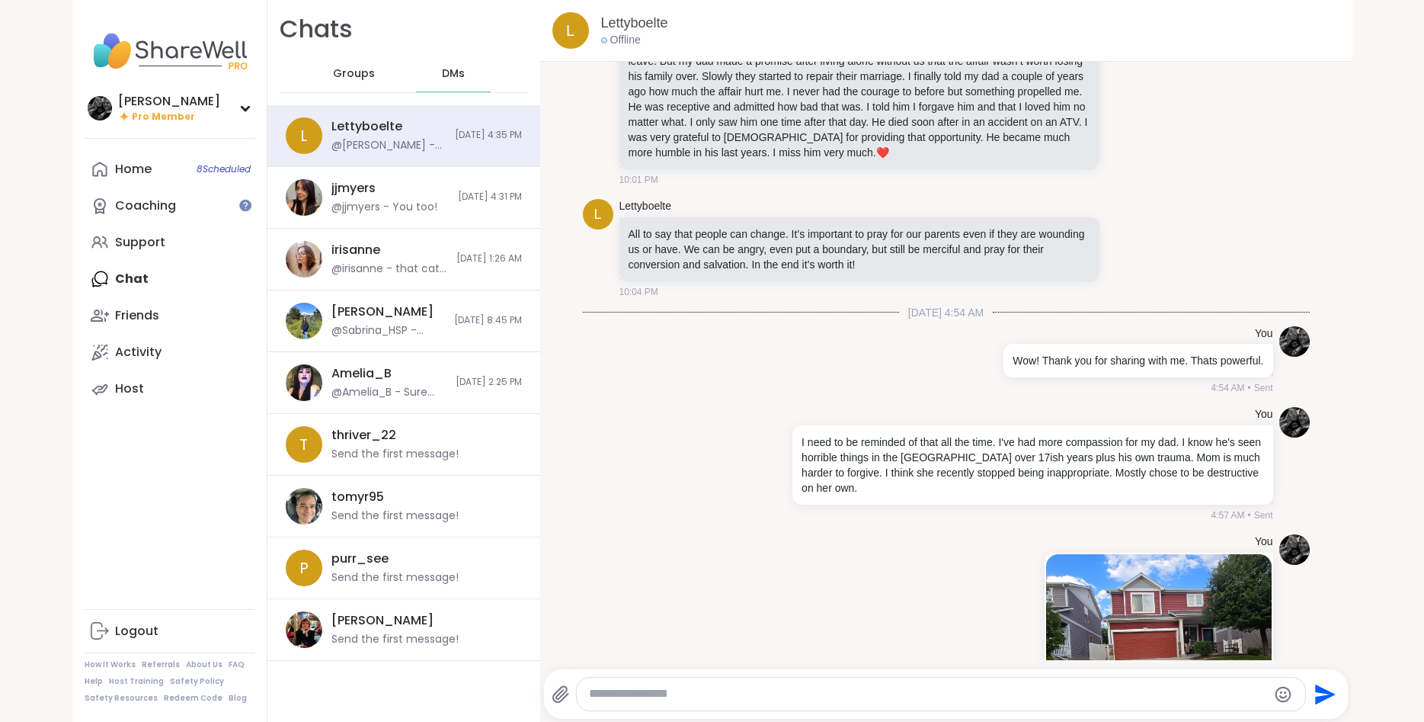
scroll to position [17683, 0]
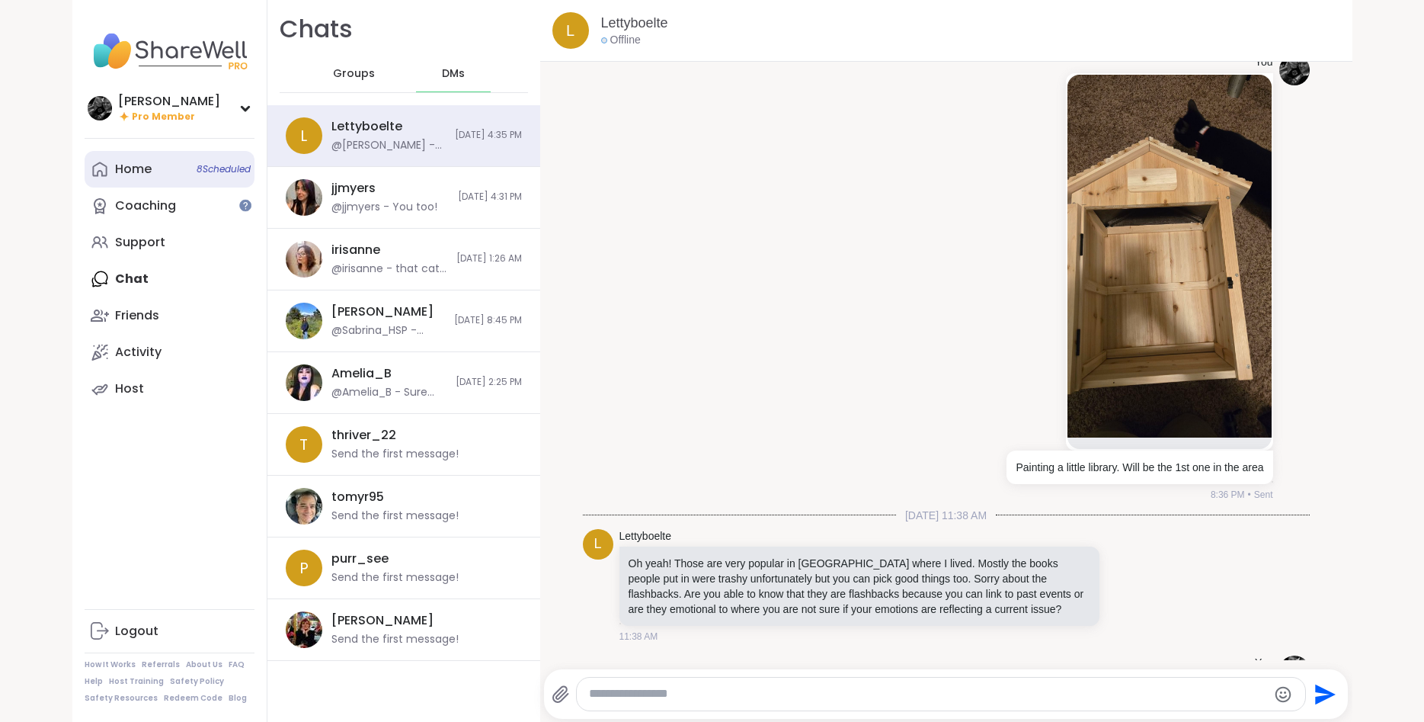
click at [135, 162] on div "Home 8 Scheduled" at bounding box center [133, 169] width 37 height 17
